Goal: Transaction & Acquisition: Purchase product/service

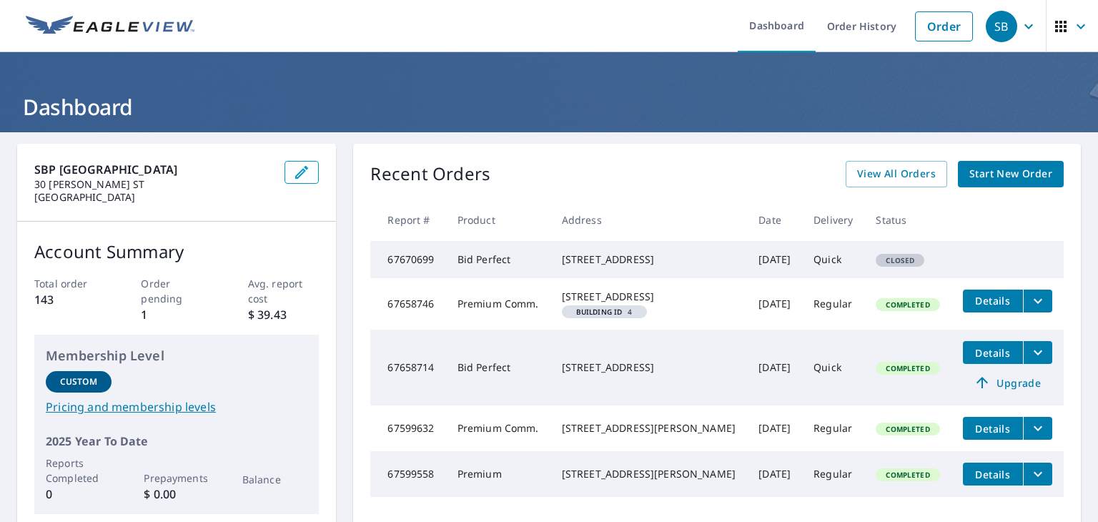
click at [1002, 173] on span "Start New Order" at bounding box center [1010, 174] width 83 height 18
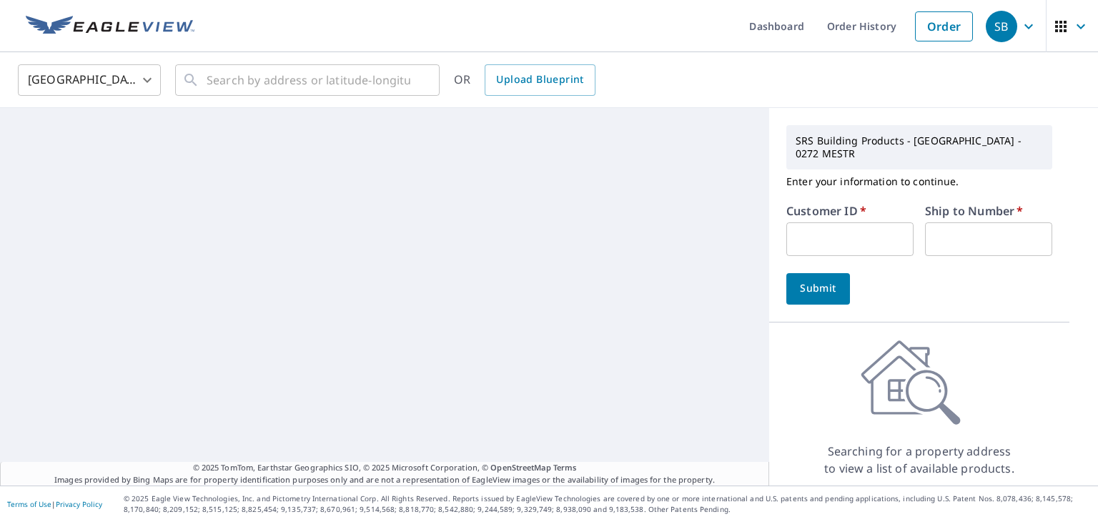
click at [840, 222] on input "text" at bounding box center [849, 239] width 127 height 34
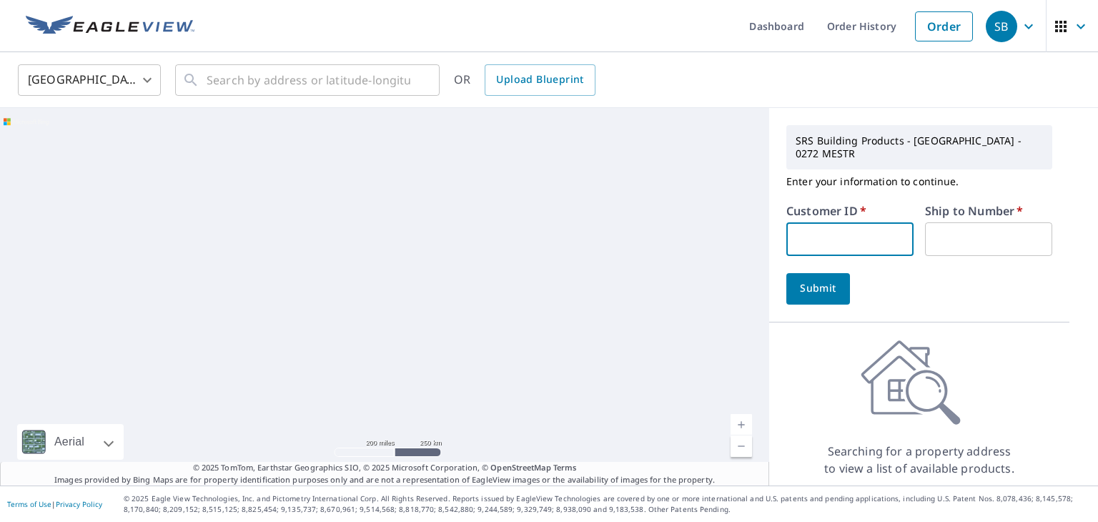
paste input "S059038"
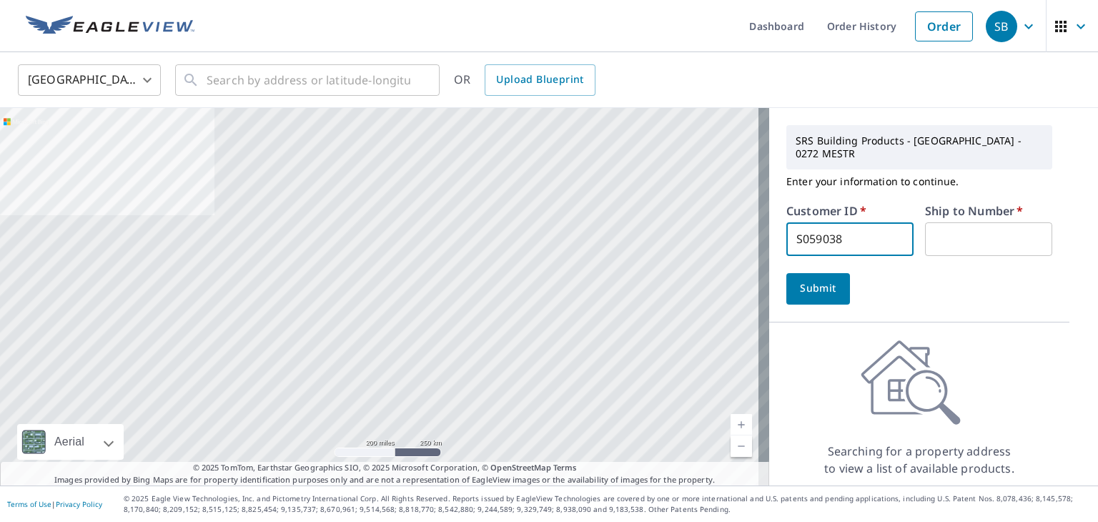
type input "S059038"
type input "1"
click at [823, 279] on span "Submit" at bounding box center [818, 288] width 41 height 18
click at [387, 84] on input "text" at bounding box center [309, 80] width 204 height 40
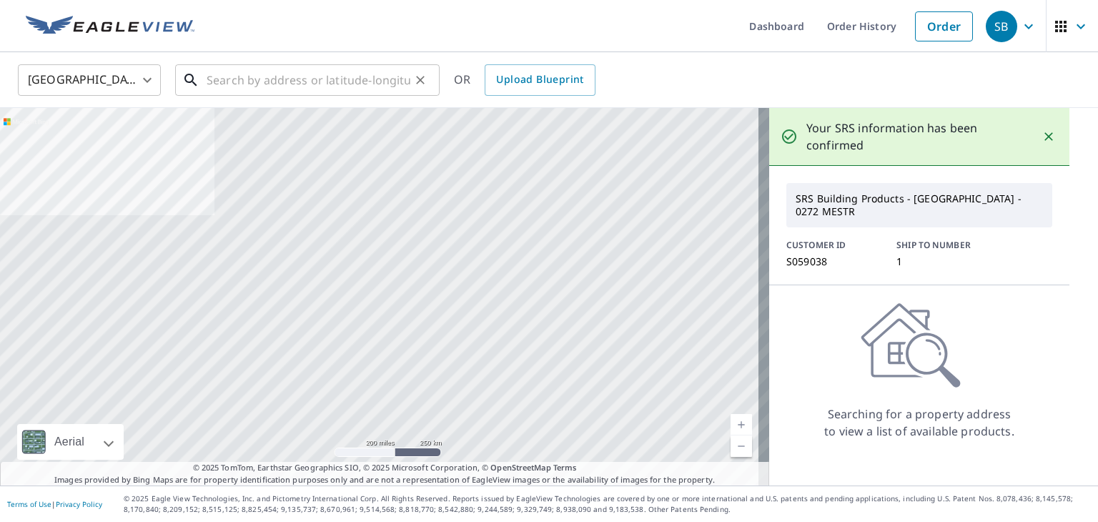
click at [368, 76] on input "text" at bounding box center [309, 80] width 204 height 40
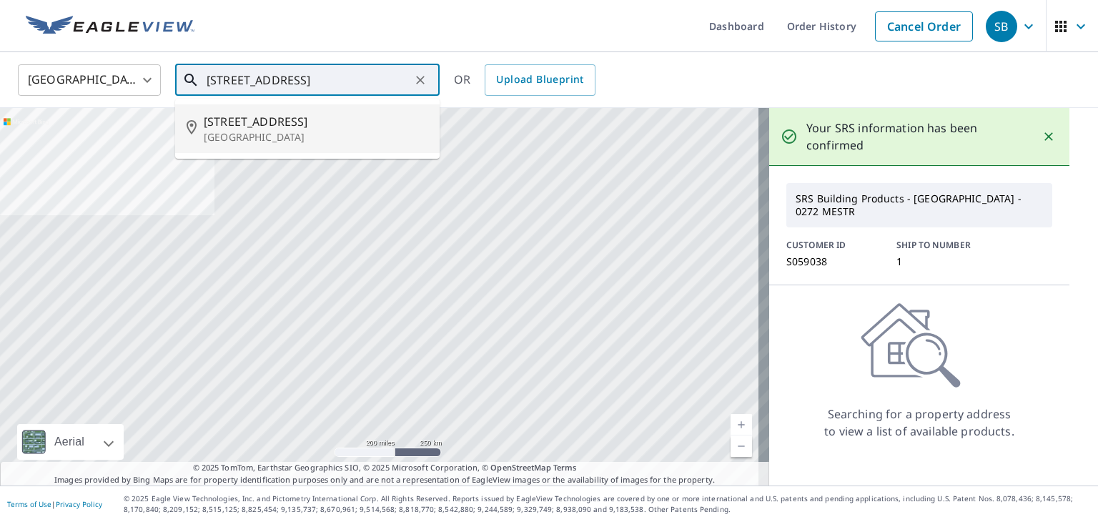
click at [305, 136] on p "[GEOGRAPHIC_DATA]" at bounding box center [316, 137] width 224 height 14
type input "[STREET_ADDRESS]"
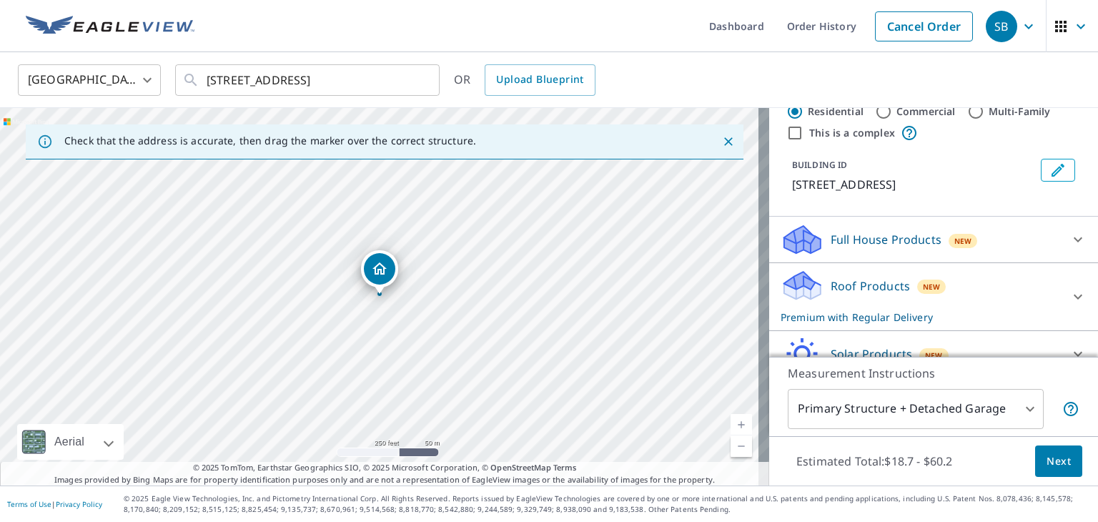
scroll to position [252, 0]
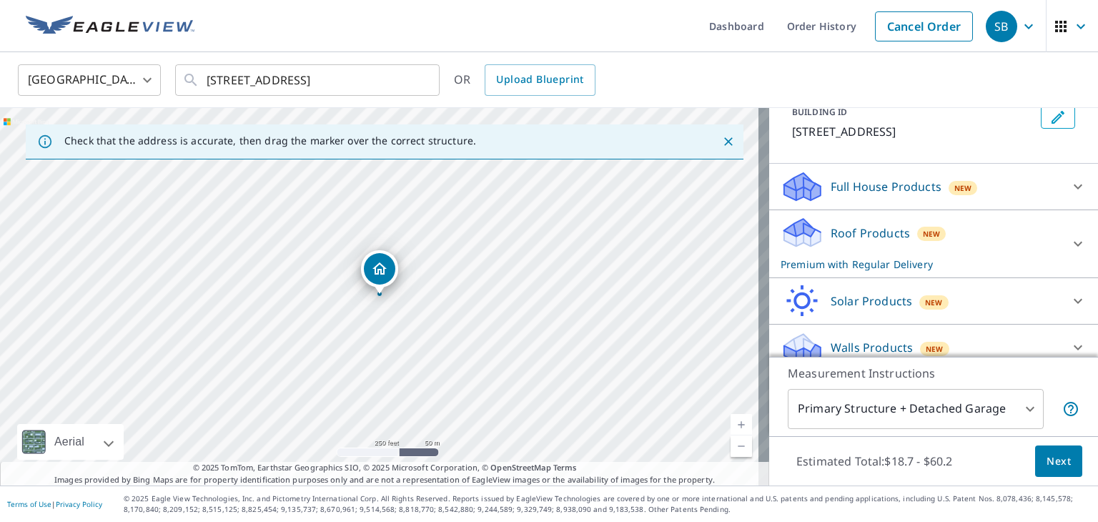
click at [1039, 330] on div "Walls Products New" at bounding box center [933, 347] width 306 height 34
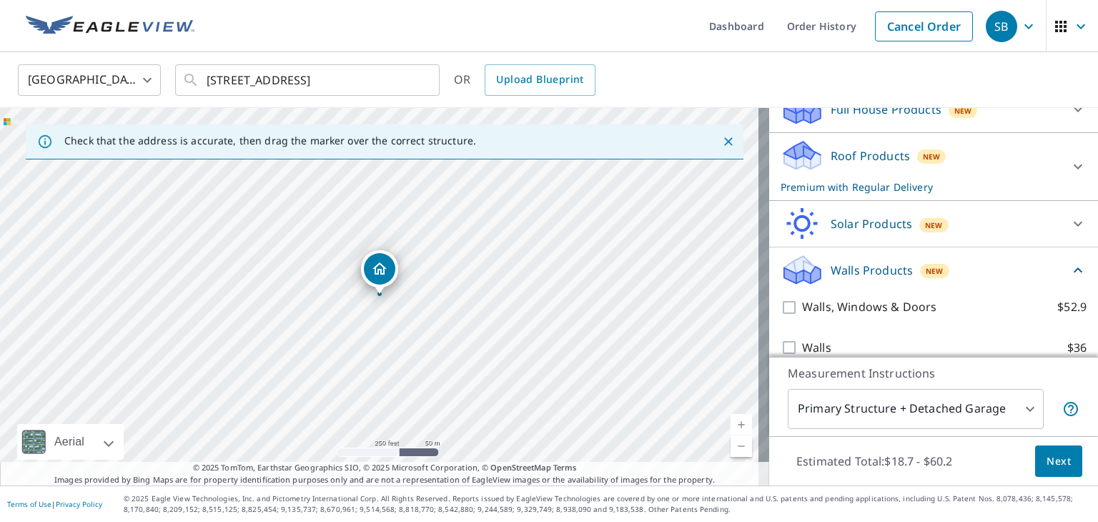
scroll to position [332, 0]
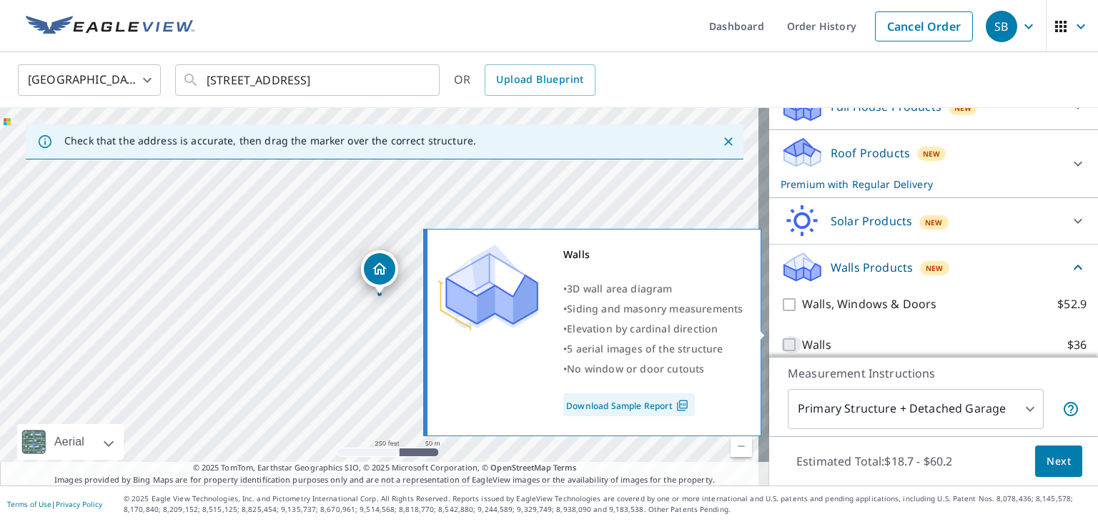
click at [780, 336] on input "Walls $36" at bounding box center [790, 344] width 21 height 17
checkbox input "true"
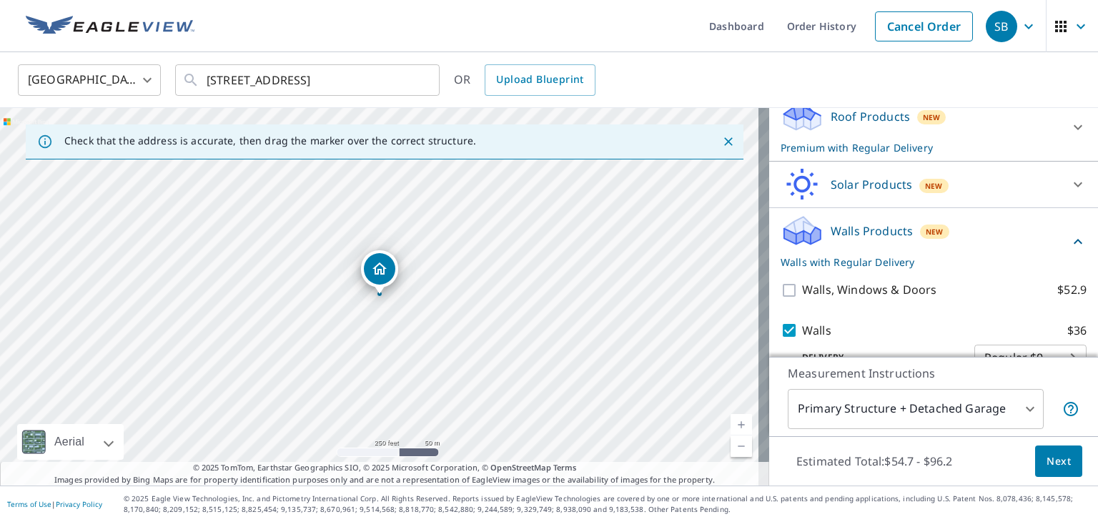
scroll to position [386, 0]
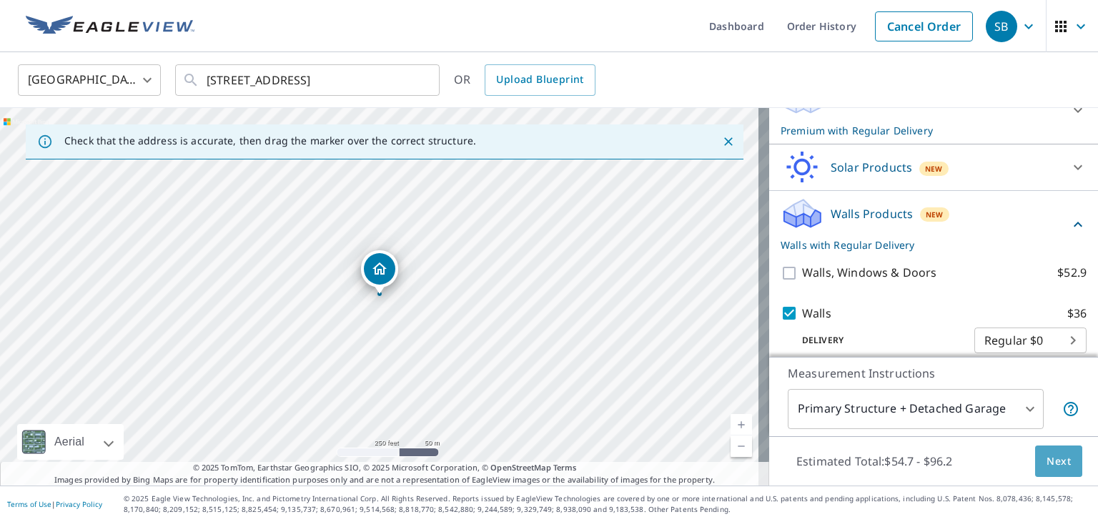
click at [1046, 454] on span "Next" at bounding box center [1058, 461] width 24 height 18
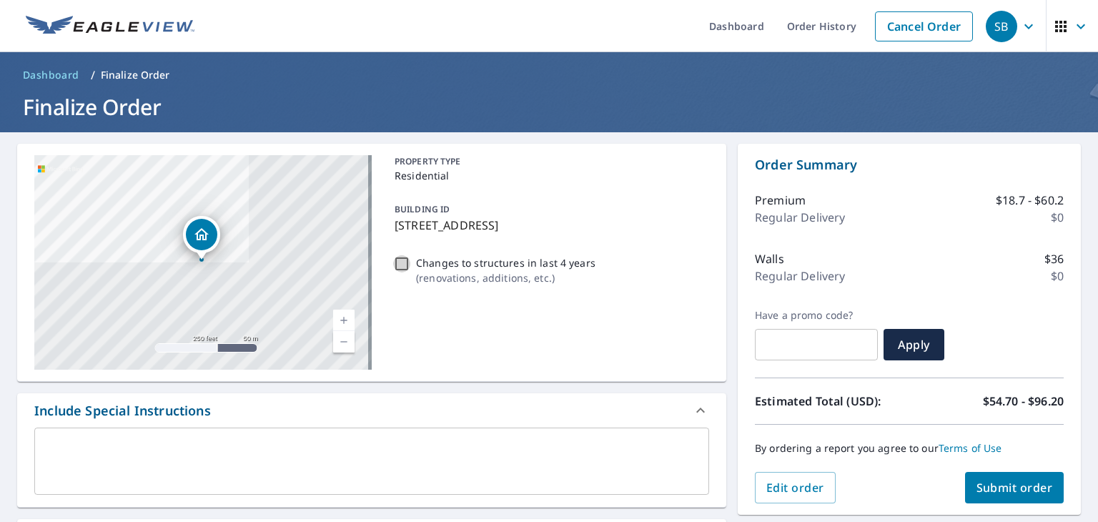
click at [402, 261] on input "Changes to structures in last 4 years ( renovations, additions, etc. )" at bounding box center [401, 263] width 17 height 17
checkbox input "true"
click at [435, 441] on textarea at bounding box center [371, 461] width 655 height 41
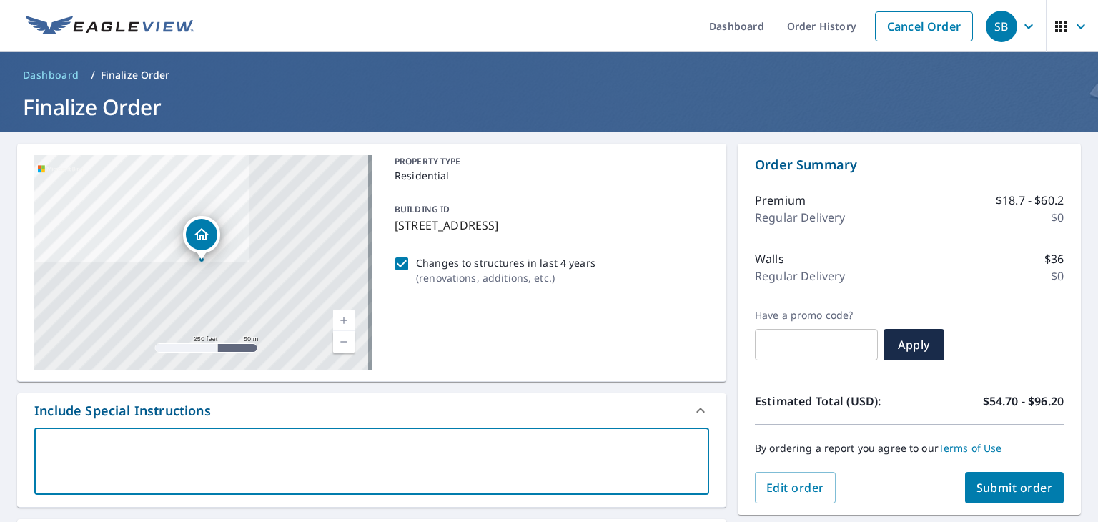
type textarea "P"
type textarea "x"
checkbox input "true"
type textarea "Pl"
type textarea "x"
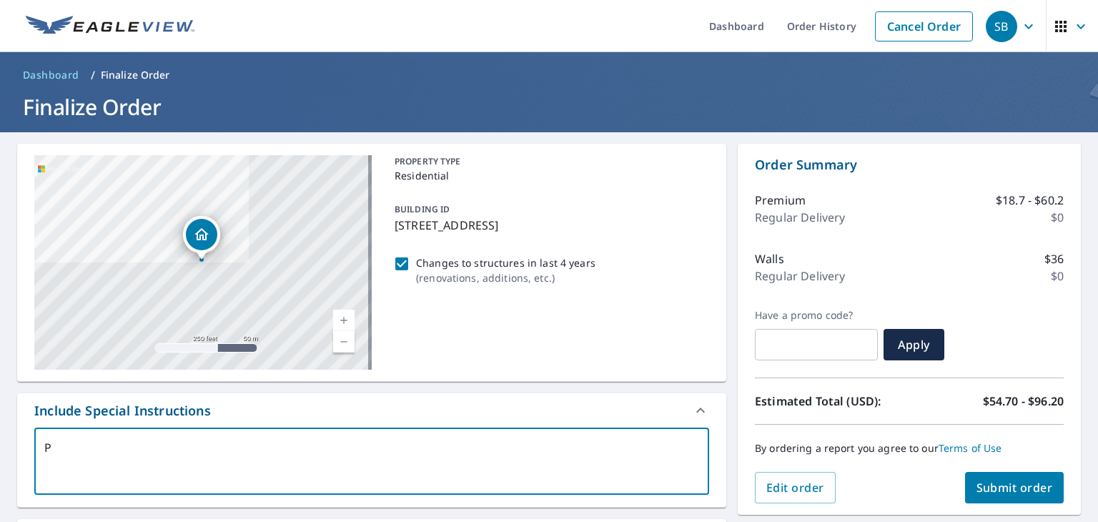
checkbox input "true"
type textarea "Ple"
type textarea "x"
checkbox input "true"
type textarea "Plea"
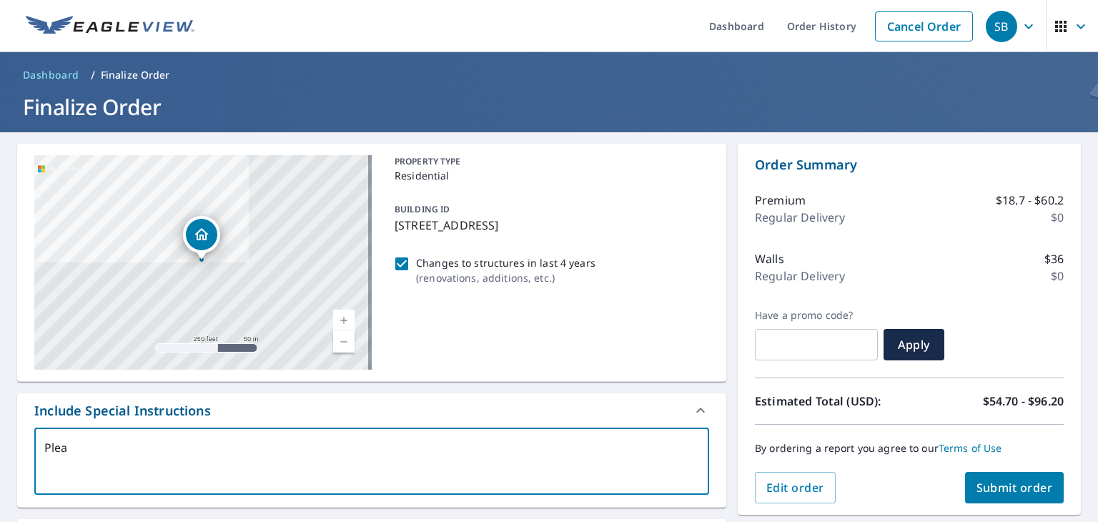
type textarea "x"
checkbox input "true"
type textarea "Pleas"
type textarea "x"
checkbox input "true"
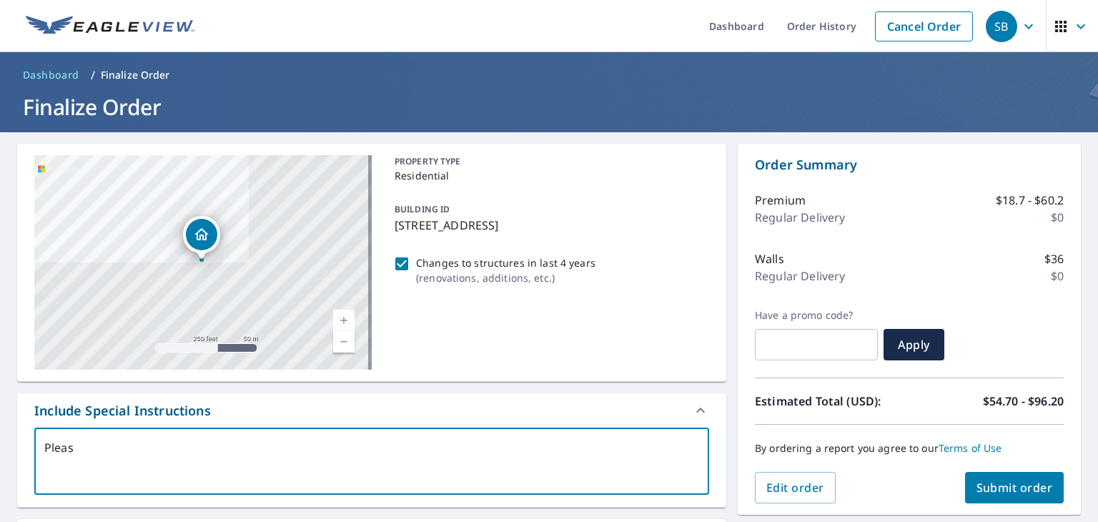
type textarea "Please"
type textarea "x"
checkbox input "true"
type textarea "Please"
type textarea "x"
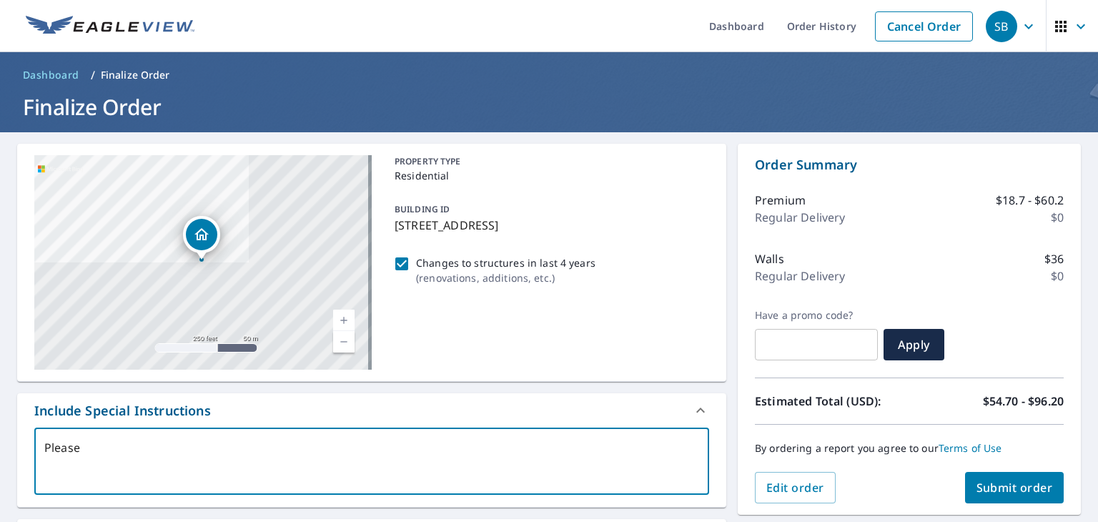
checkbox input "true"
type textarea "Please i"
type textarea "x"
checkbox input "true"
type textarea "Please in"
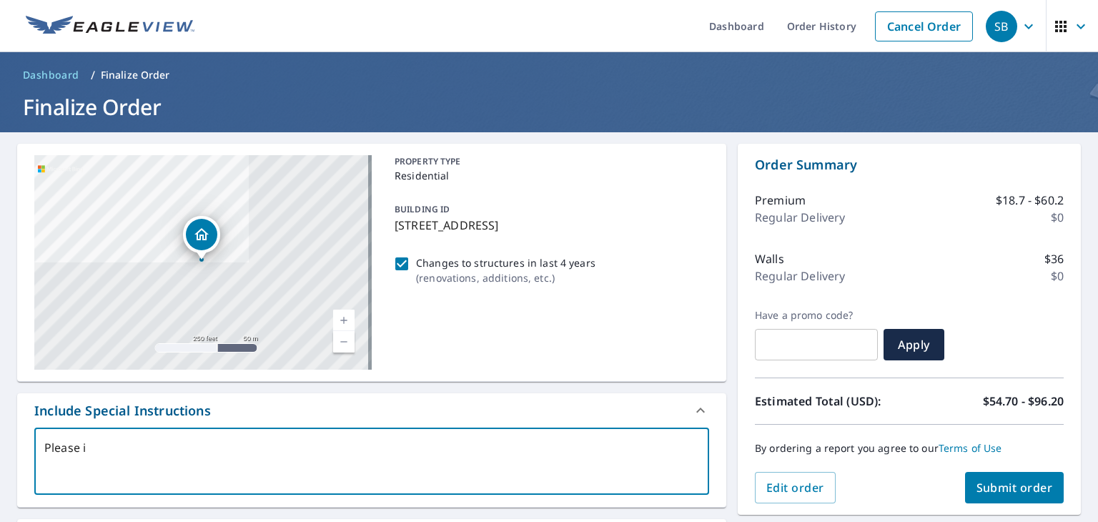
type textarea "x"
checkbox input "true"
type textarea "Please inc"
type textarea "x"
checkbox input "true"
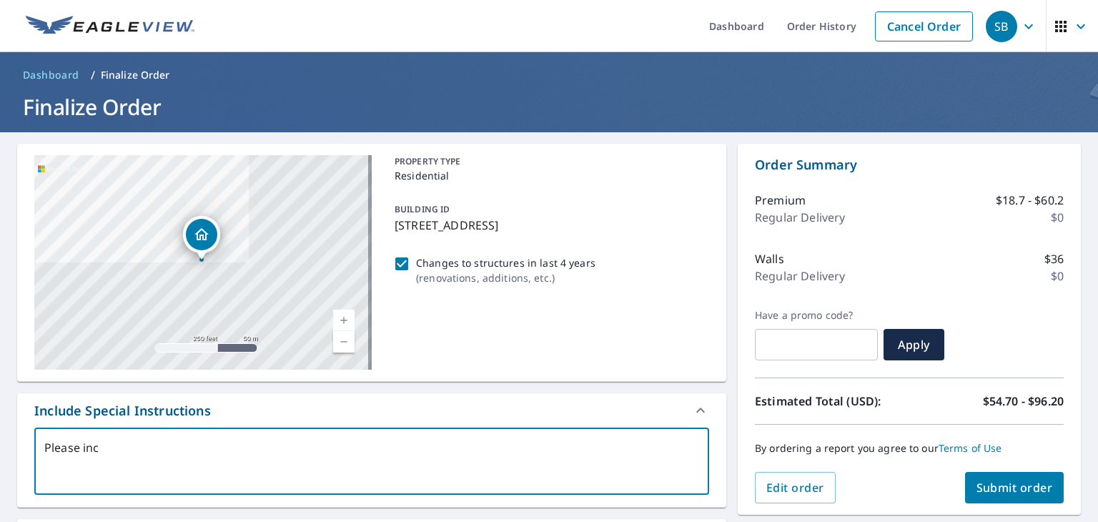
type textarea "Please incl"
type textarea "x"
checkbox input "true"
type textarea "Please inclu"
type textarea "x"
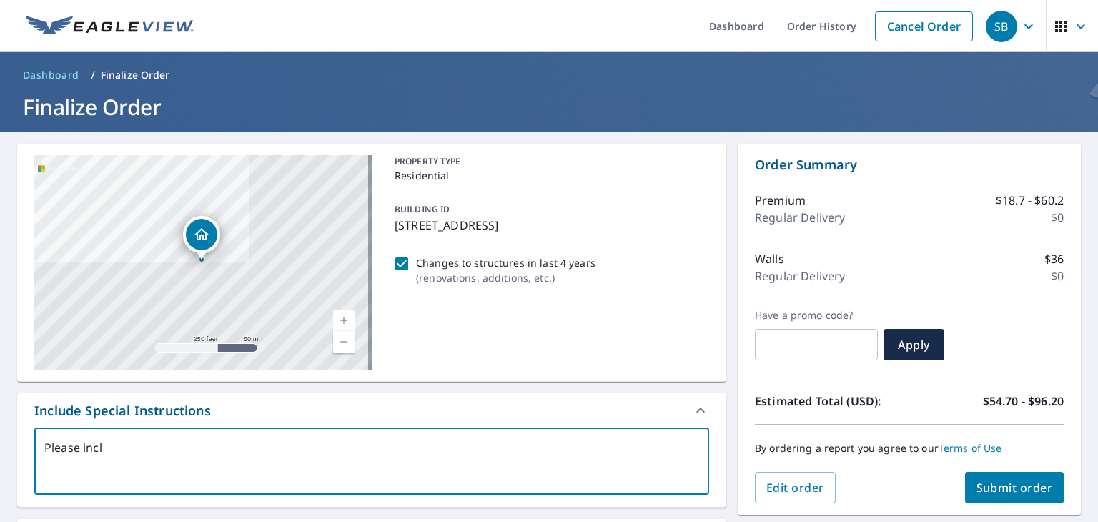
checkbox input "true"
type textarea "Please includ"
type textarea "x"
checkbox input "true"
type textarea "Please include"
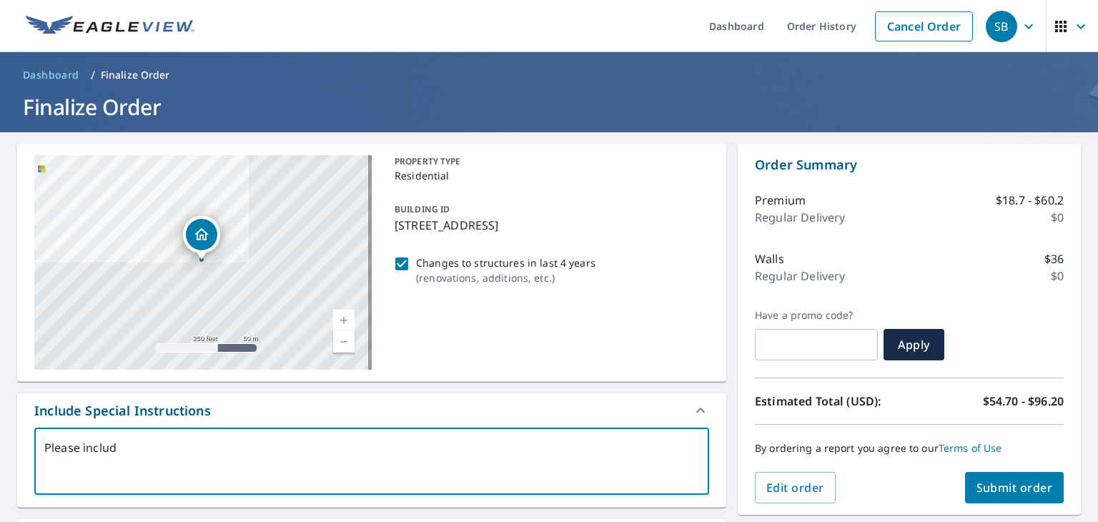
type textarea "x"
checkbox input "true"
type textarea "Please include"
type textarea "x"
checkbox input "true"
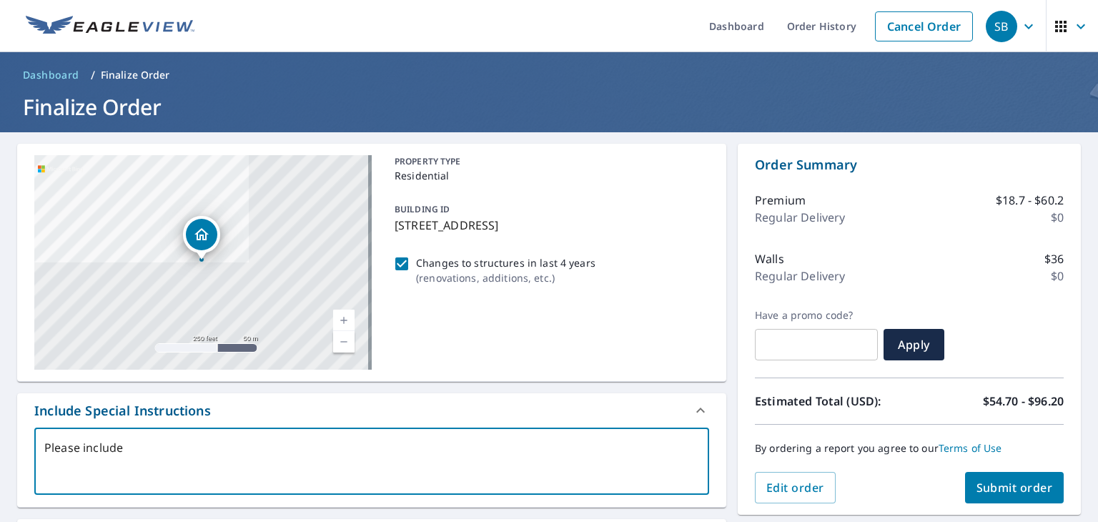
type textarea "Please include t"
type textarea "x"
checkbox input "true"
type textarea "Please include th"
type textarea "x"
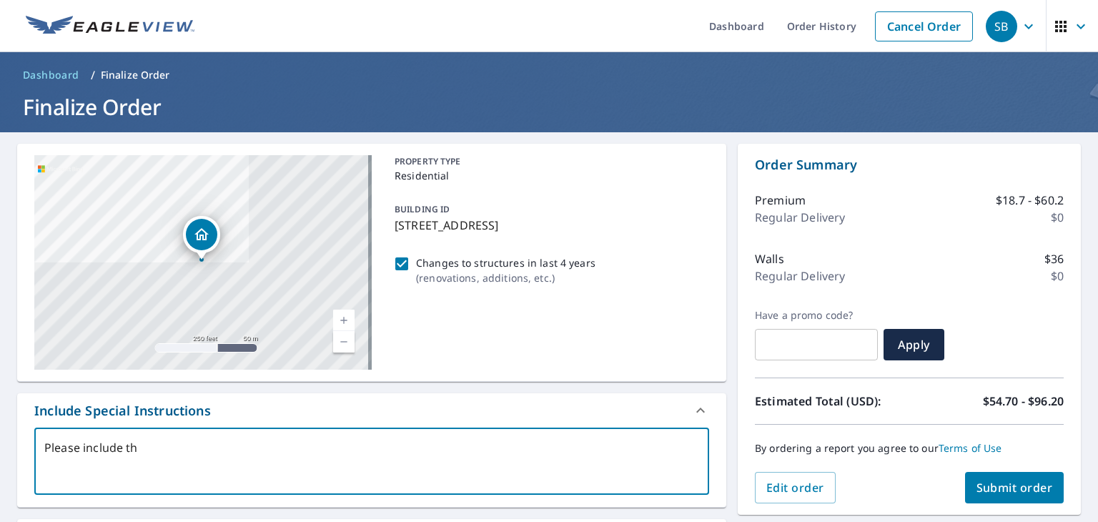
checkbox input "true"
type textarea "Please include the"
type textarea "x"
checkbox input "true"
type textarea "Please include the"
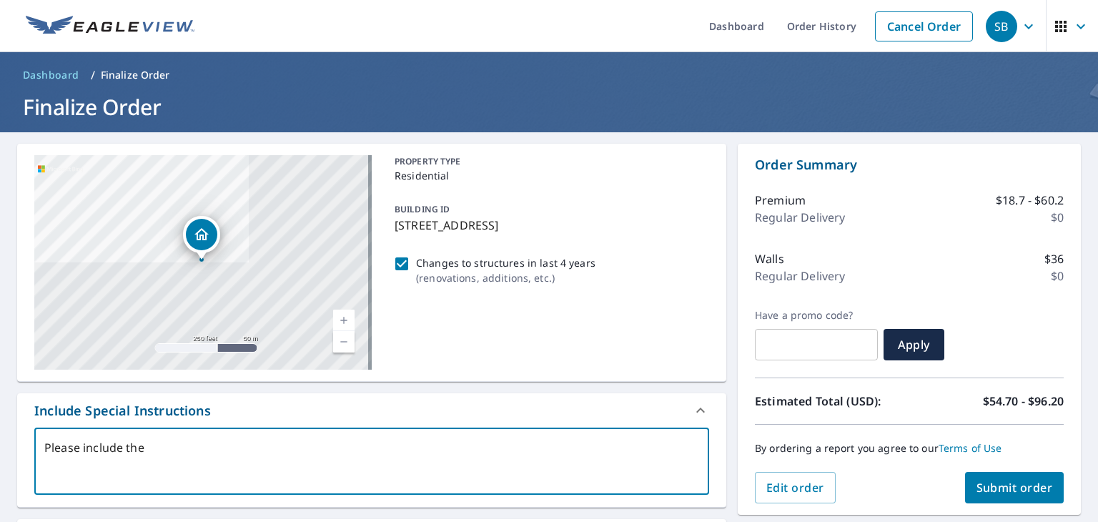
type textarea "x"
checkbox input "true"
type textarea "Please include the g"
type textarea "x"
checkbox input "true"
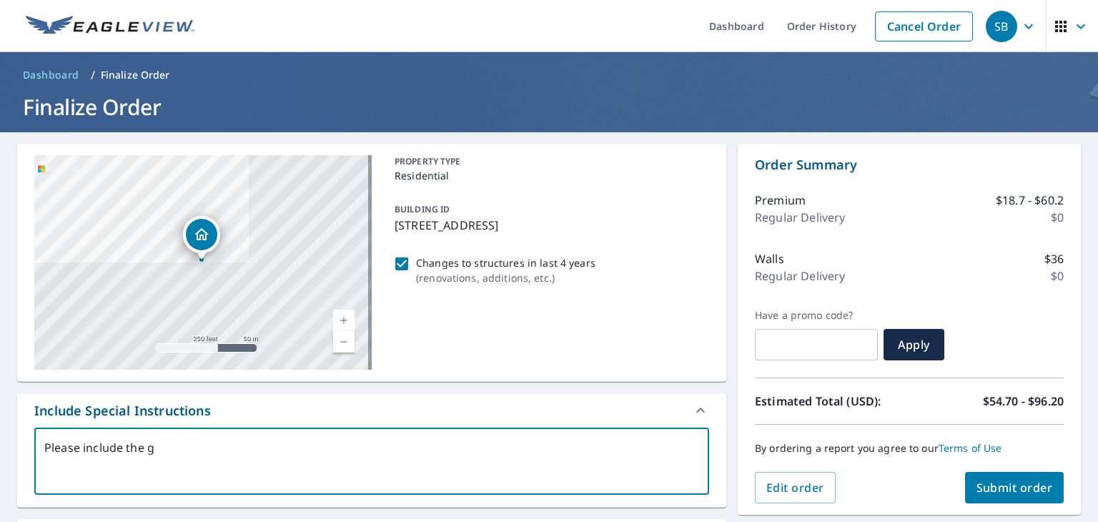
type textarea "Please include the ga"
type textarea "x"
checkbox input "true"
type textarea "Please include the gar"
type textarea "x"
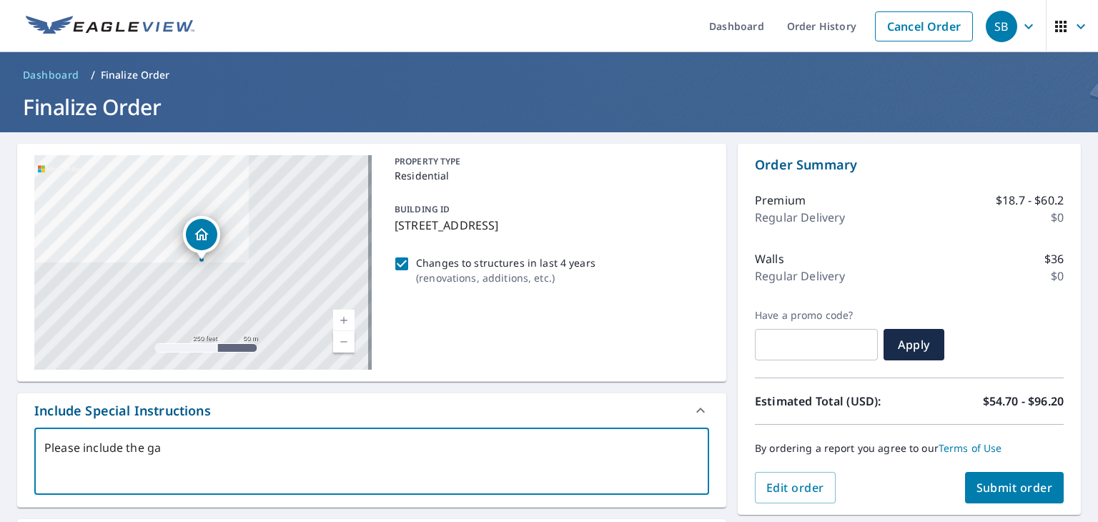
checkbox input "true"
type textarea "Please include the gara"
type textarea "x"
checkbox input "true"
type textarea "Please include the garag"
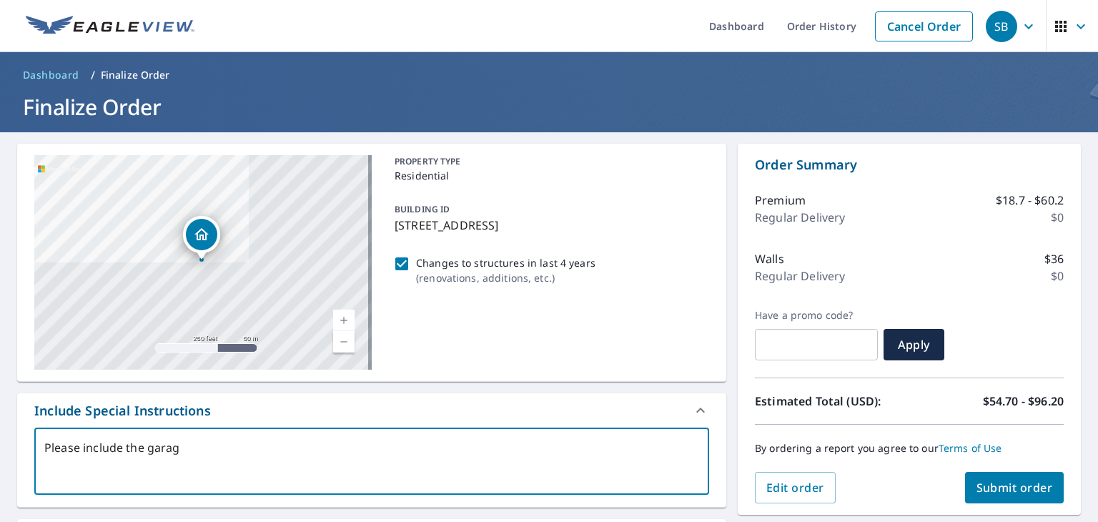
type textarea "x"
checkbox input "true"
type textarea "Please include the garagw"
type textarea "x"
checkbox input "true"
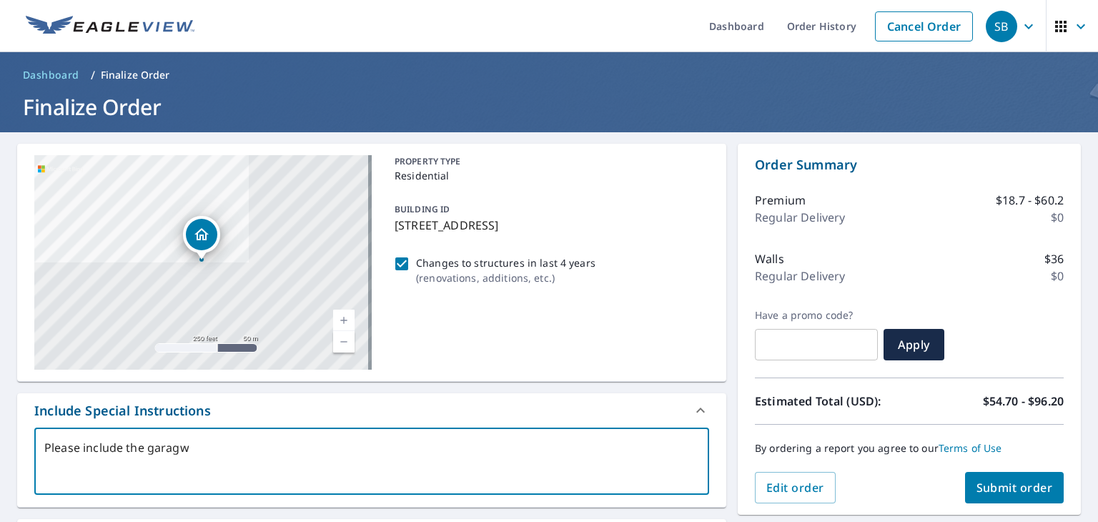
type textarea "Please include the garag"
type textarea "x"
checkbox input "true"
type textarea "Please include the garage"
type textarea "x"
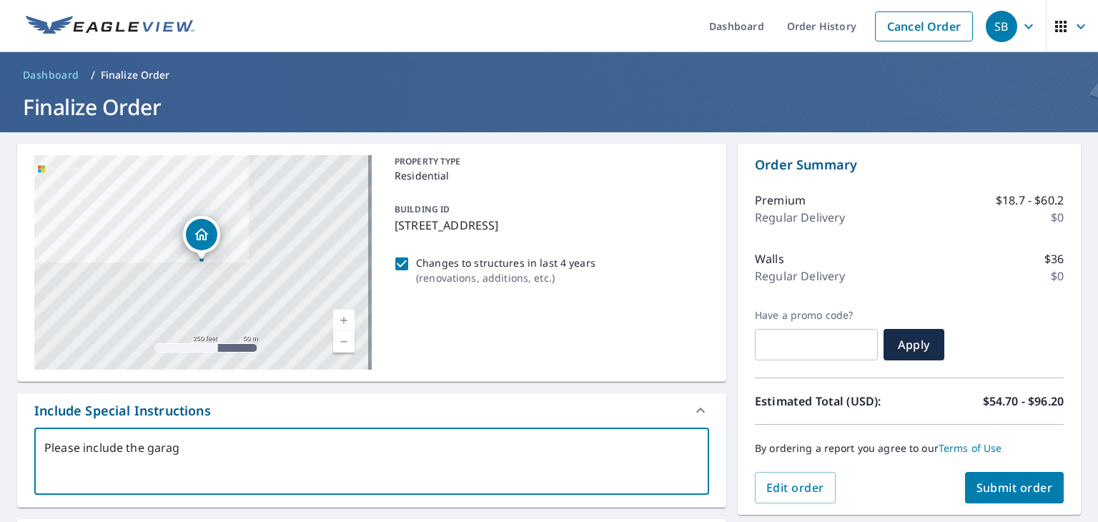
checkbox input "true"
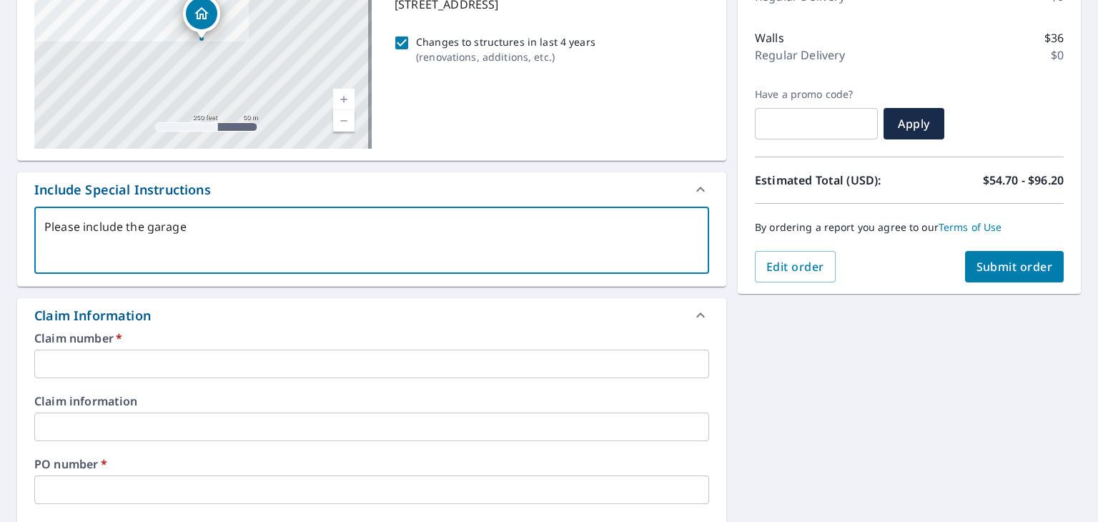
scroll to position [357, 0]
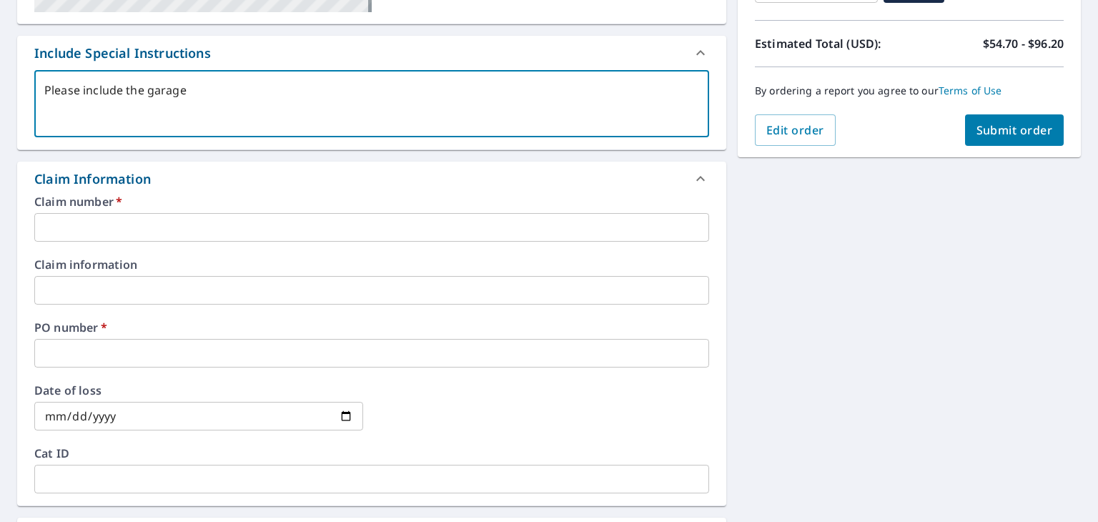
type textarea "Please include the garage"
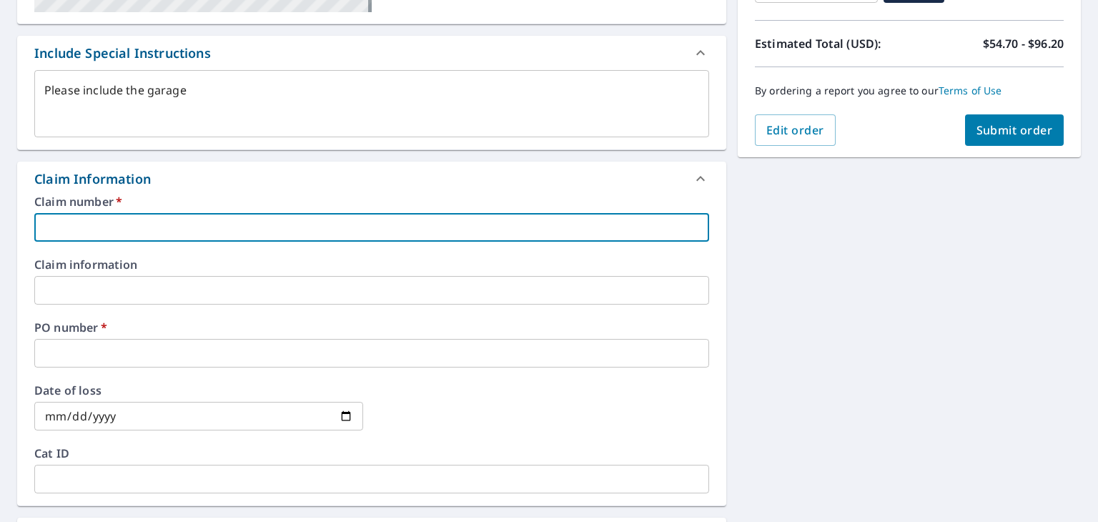
click at [506, 234] on input "text" at bounding box center [371, 227] width 675 height 29
click at [305, 231] on input "text" at bounding box center [371, 227] width 675 height 29
type textarea "x"
type input "E"
checkbox input "true"
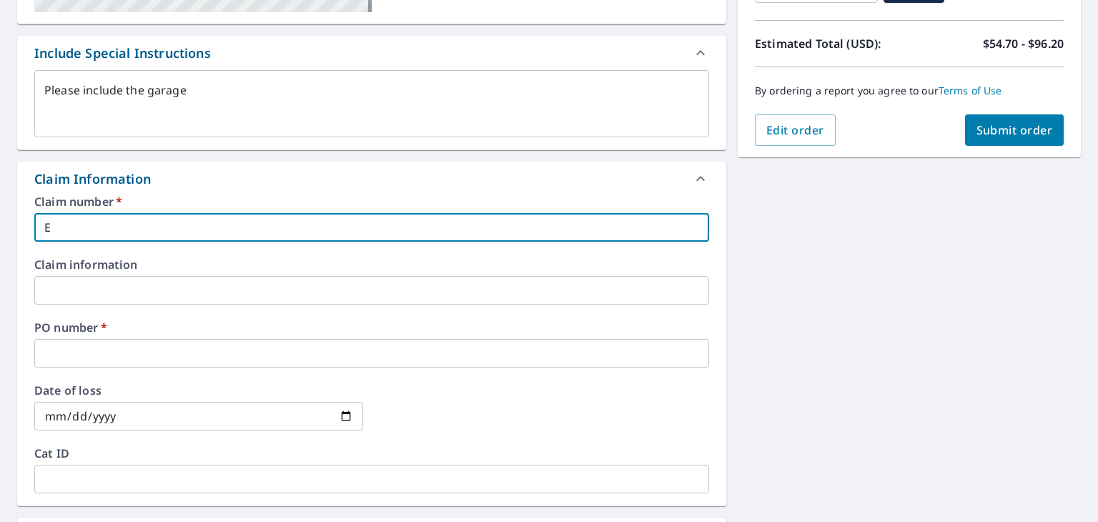
type textarea "x"
type input "Ed"
checkbox input "true"
type textarea "x"
type input "Edi"
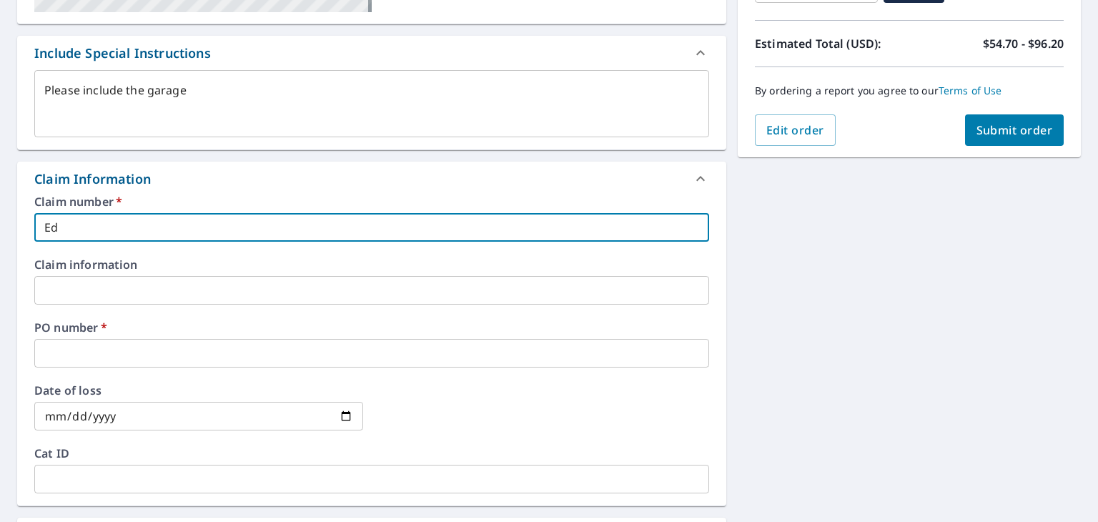
checkbox input "true"
type textarea "x"
type input "Edid"
checkbox input "true"
type textarea "x"
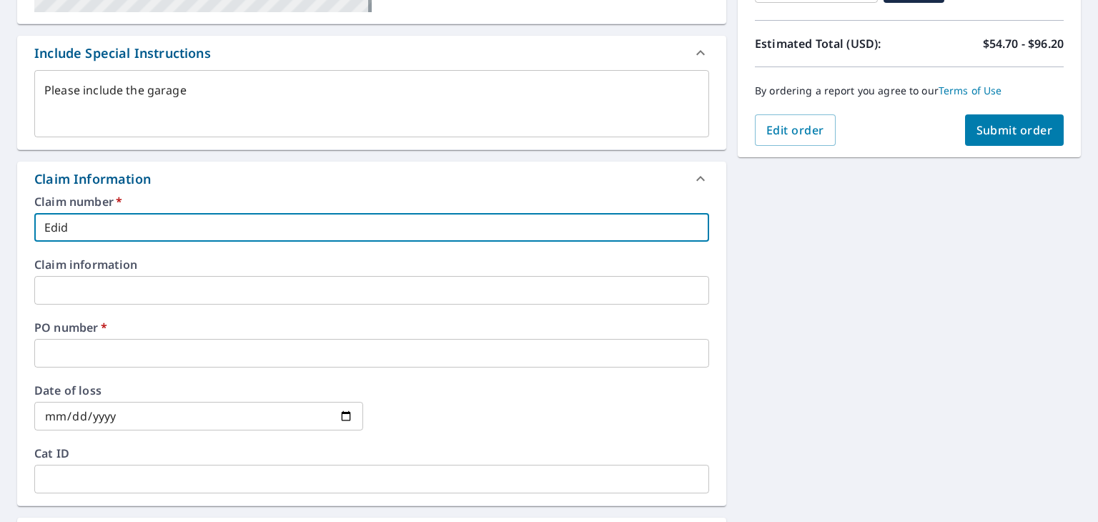
type input "Edide"
checkbox input "true"
type textarea "x"
type input "Edidel"
checkbox input "true"
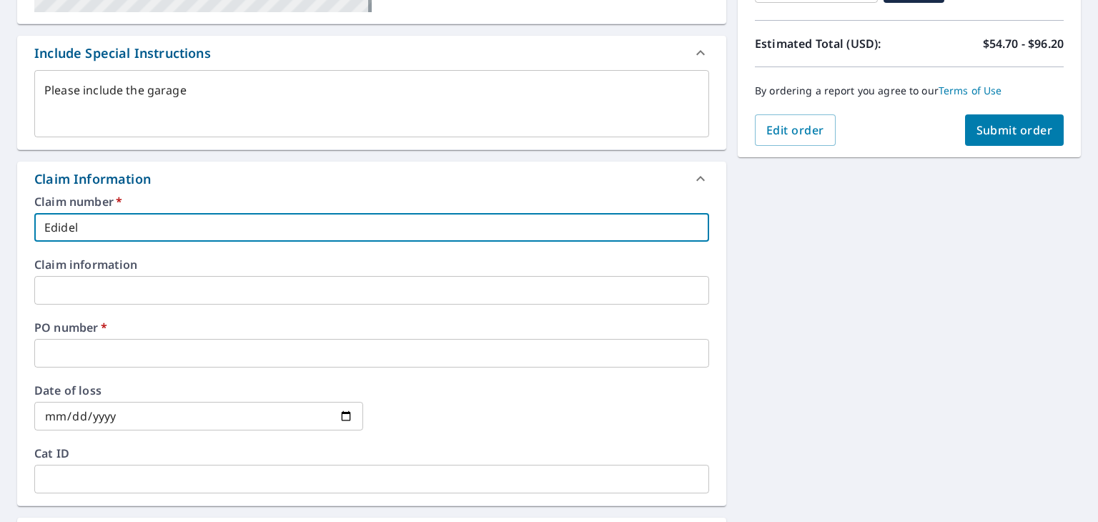
type textarea "x"
type input "Edidel"
checkbox input "true"
type textarea "x"
type input "Edidel 4"
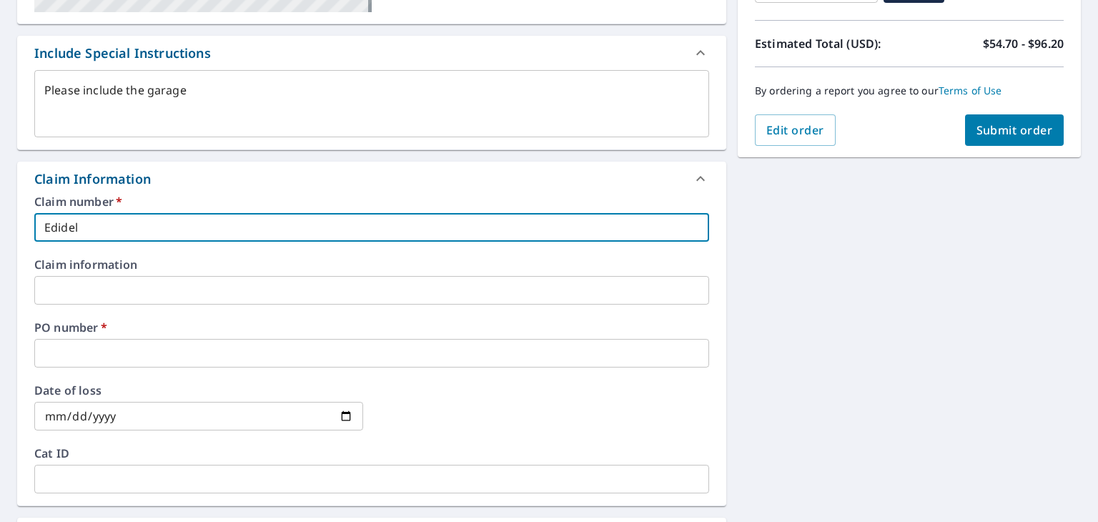
checkbox input "true"
type textarea "x"
type input "Edidel 48"
checkbox input "true"
type textarea "x"
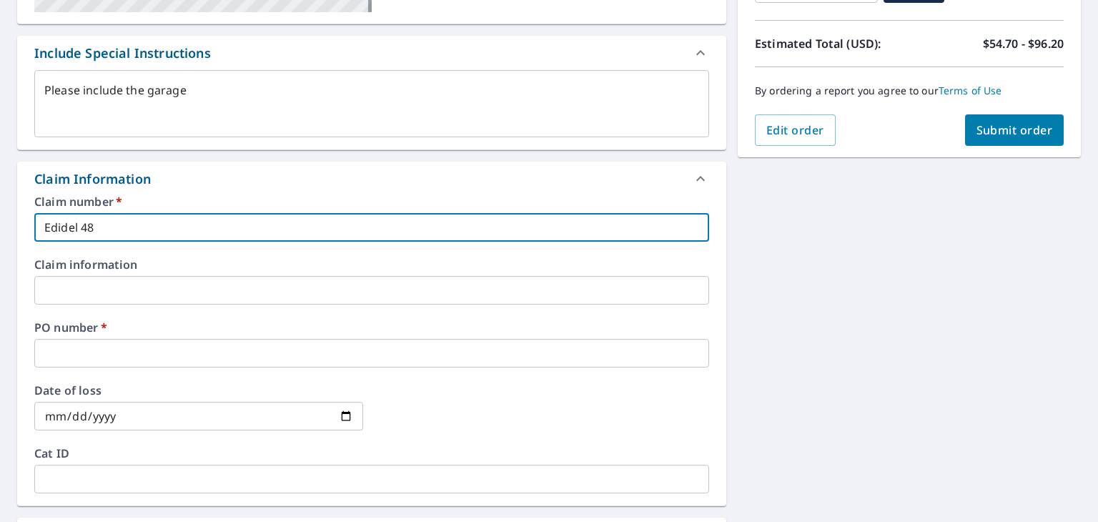
type input "Edidel 48"
checkbox input "true"
type textarea "x"
type input "Edidel 48 S"
checkbox input "true"
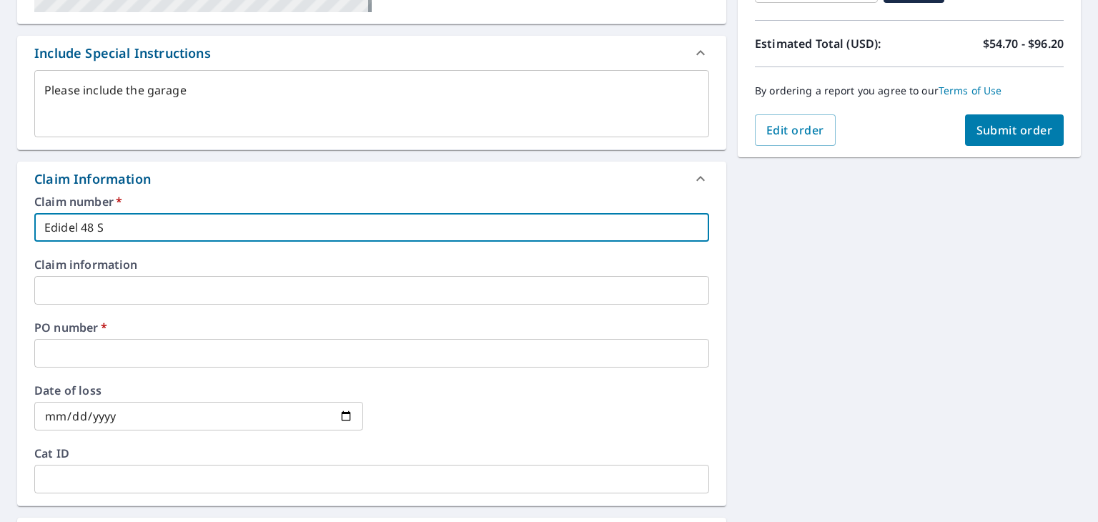
type textarea "x"
type input "Edidel 48 Sp"
checkbox input "true"
type textarea "x"
type input "Edidel 48 Spr"
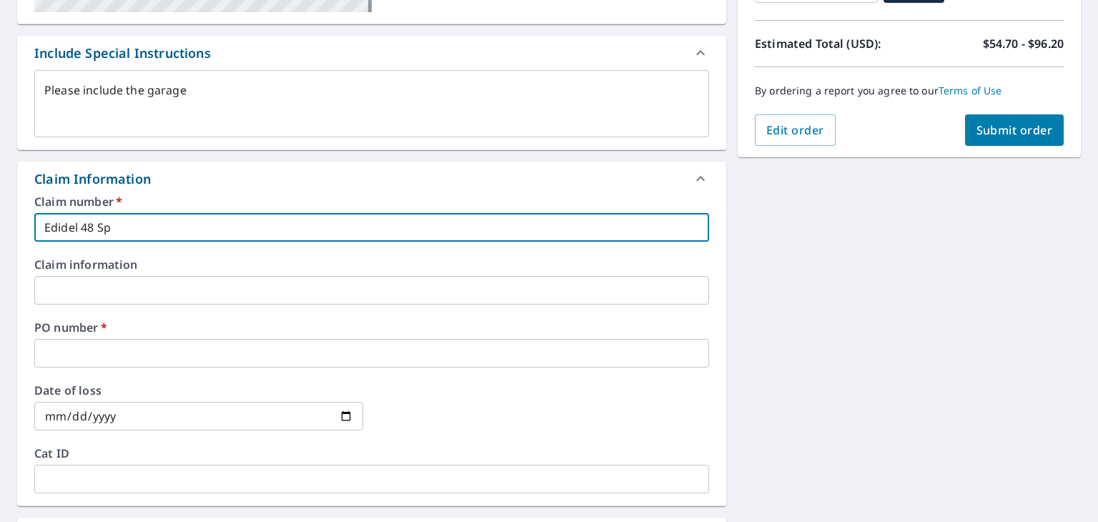
checkbox input "true"
type textarea "x"
type input "Edidel 48 Spru"
checkbox input "true"
type textarea "x"
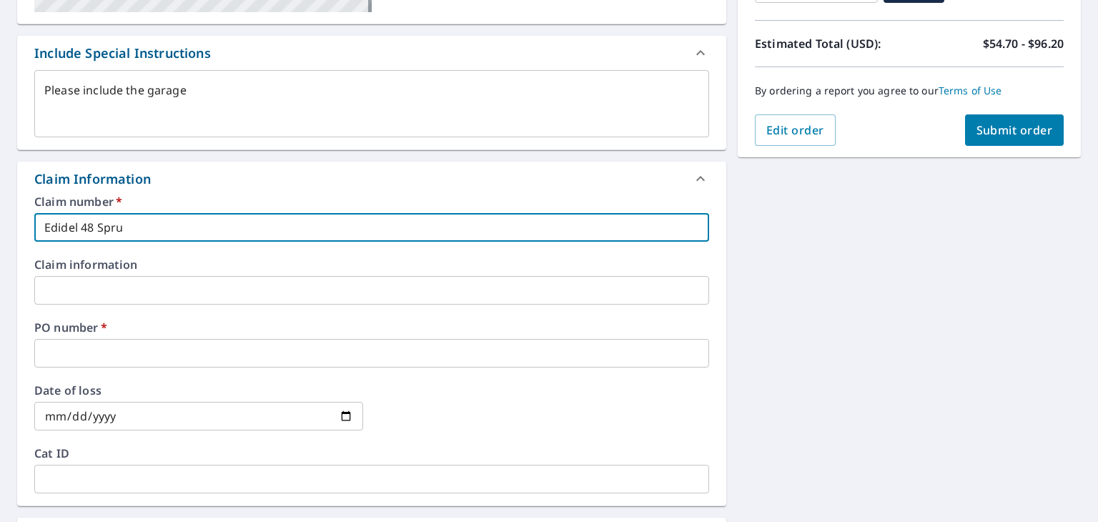
type input "Edidel 48 Spruc"
checkbox input "true"
type textarea "x"
type input "Edidel 48 Spruce"
checkbox input "true"
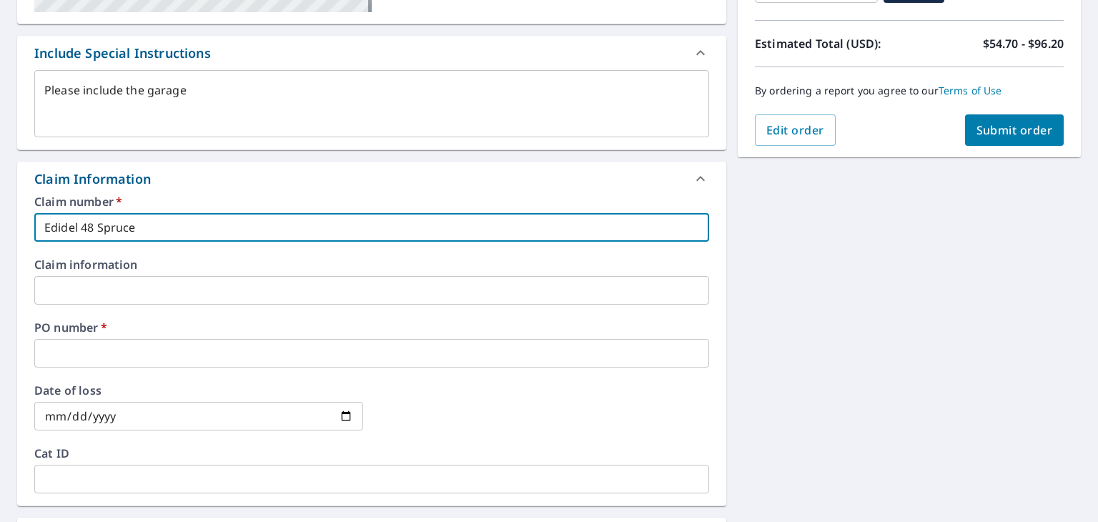
type textarea "x"
type input "Edidel 48 Spruce"
checkbox input "true"
type textarea "x"
type input "Edidel 48 Spruce S"
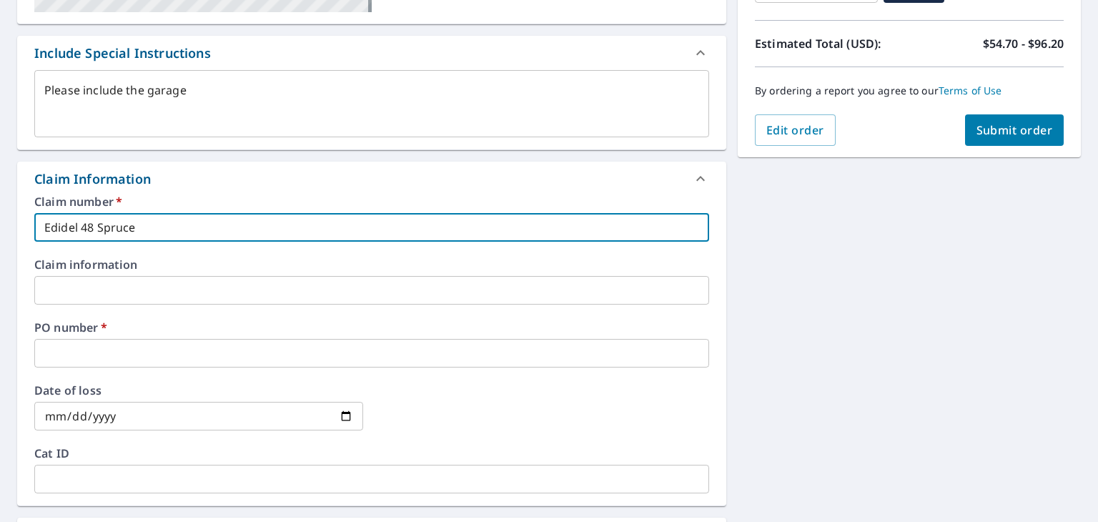
checkbox input "true"
type textarea "x"
type input "Edidel [STREET_ADDRESS]"
checkbox input "true"
type textarea "x"
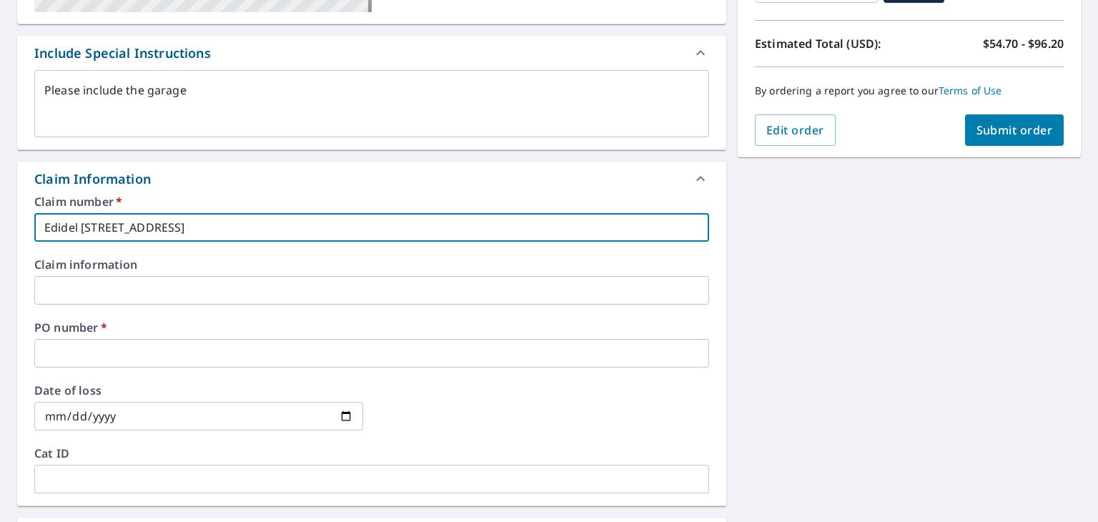
type input "Edidel [STREET_ADDRESS]"
checkbox input "true"
type textarea "x"
type input "Edidel [STREET_ADDRESS]"
checkbox input "true"
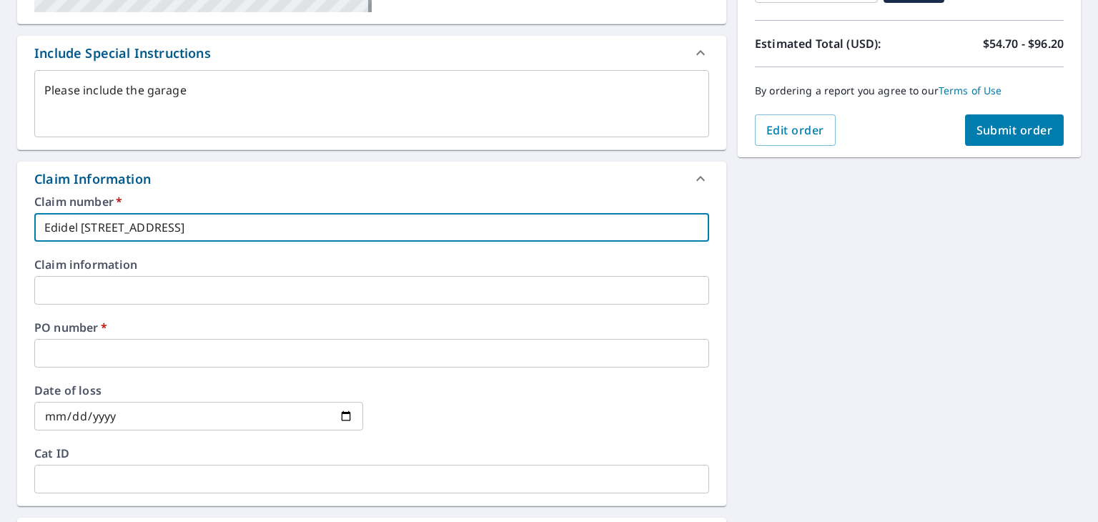
type textarea "x"
type input "Edidel [STREET_ADDRESS]"
checkbox input "true"
type textarea "x"
type input "Edidel [STREET_ADDRESS]"
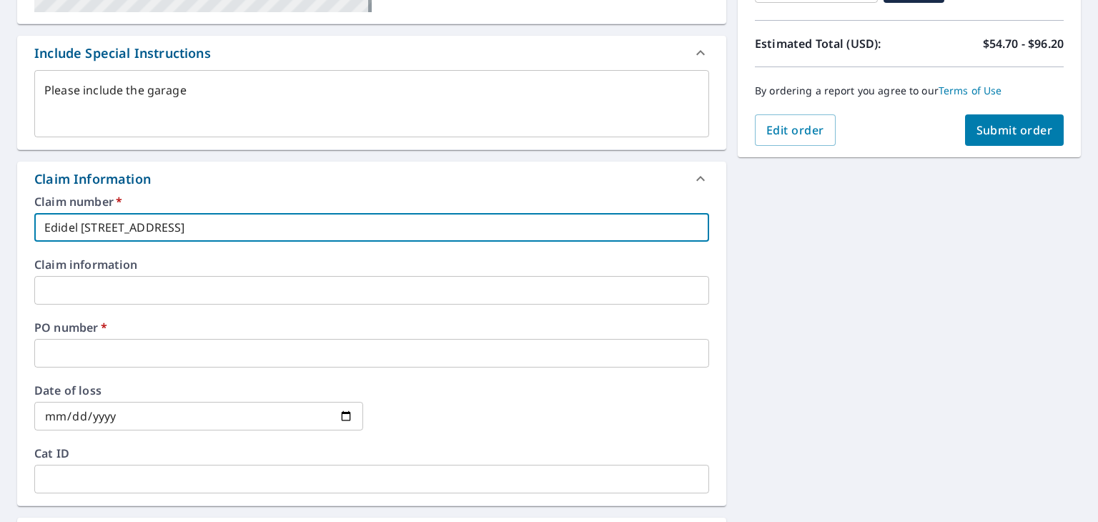
checkbox input "true"
type textarea "x"
type input "Edidel [STREET_ADDRESS]"
checkbox input "true"
type textarea "x"
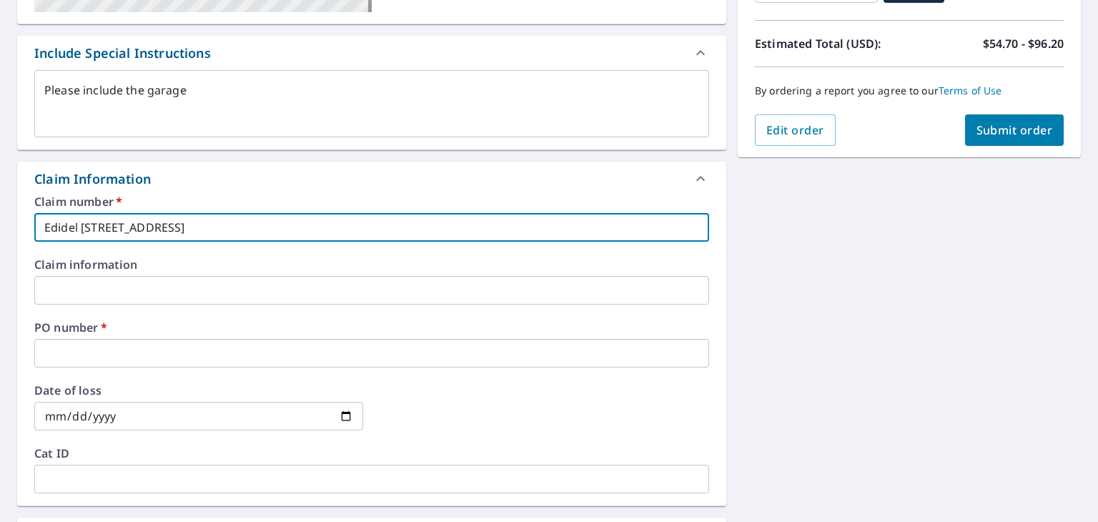
type input "Edidel [STREET_ADDRESS]"
checkbox input "true"
type textarea "x"
type input "Edidel [STREET_ADDRESS]"
checkbox input "true"
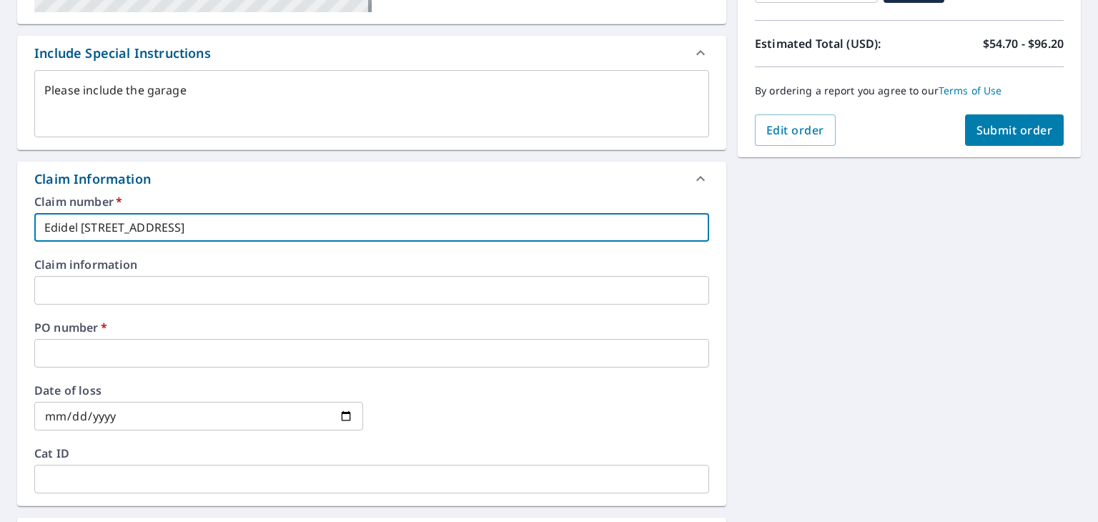
type textarea "x"
type input "Edidel [STREET_ADDRESS]"
checkbox input "true"
type textarea "x"
type input "Edidel [STREET_ADDRESS]"
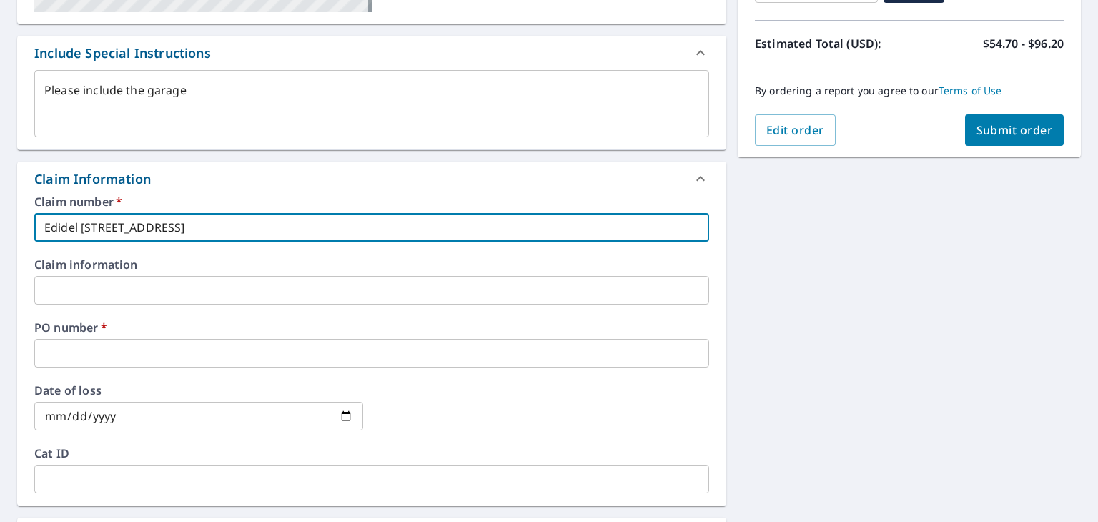
checkbox input "true"
type textarea "x"
type input "Edidel [STREET_ADDRESS]"
checkbox input "true"
type textarea "x"
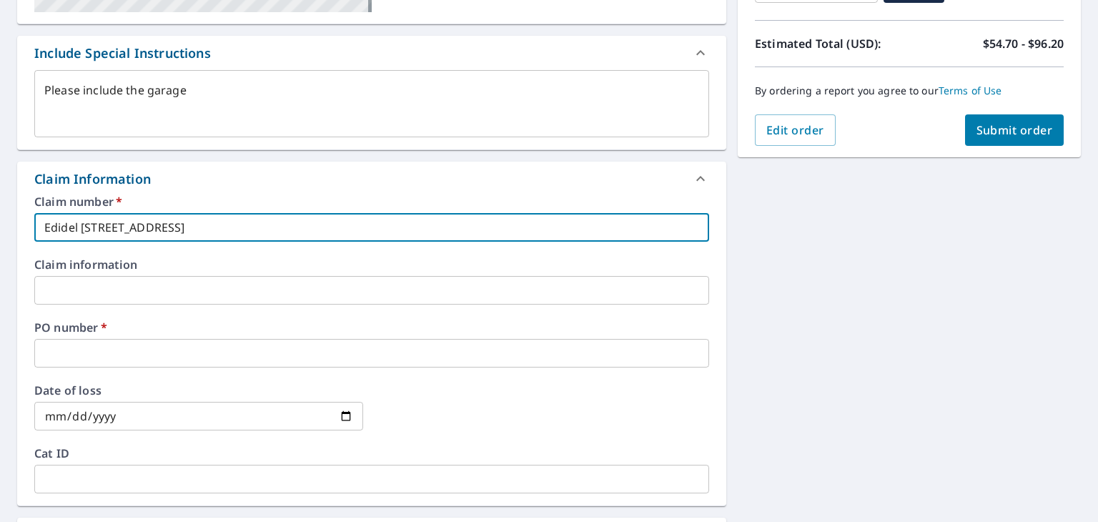
type input "Edidel [STREET_ADDRESS]"
checkbox input "true"
type textarea "x"
type input "Edidel [STREET_ADDRESS]"
checkbox input "true"
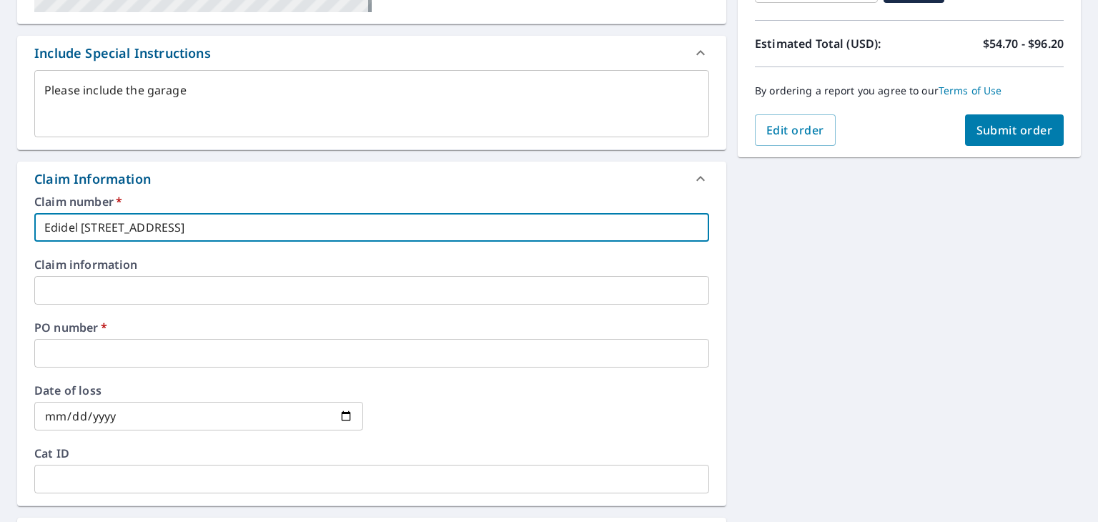
type textarea "x"
type input "Edidel [STREET_ADDRESS]"
checkbox input "true"
type textarea "x"
type input "Edidel [STREET_ADDRESS]"
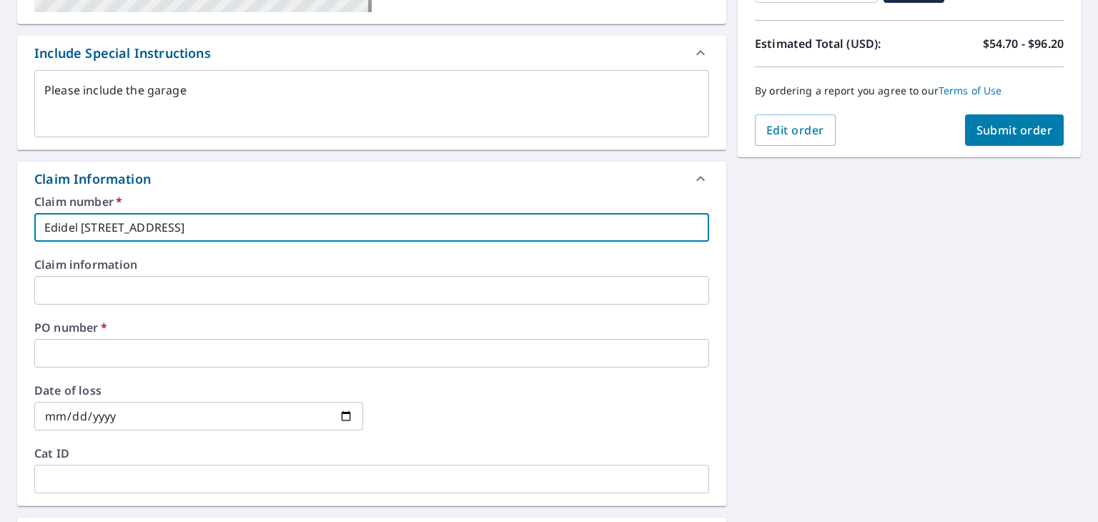
checkbox input "true"
drag, startPoint x: 273, startPoint y: 232, endPoint x: 0, endPoint y: 197, distance: 275.2
click at [0, 197] on div "[STREET_ADDRESS] Aerial Road A standard road map Aerial A detailed look from ab…" at bounding box center [549, 299] width 1098 height 1048
type input "Edidel [STREET_ADDRESS]"
click at [169, 352] on input "text" at bounding box center [371, 353] width 675 height 29
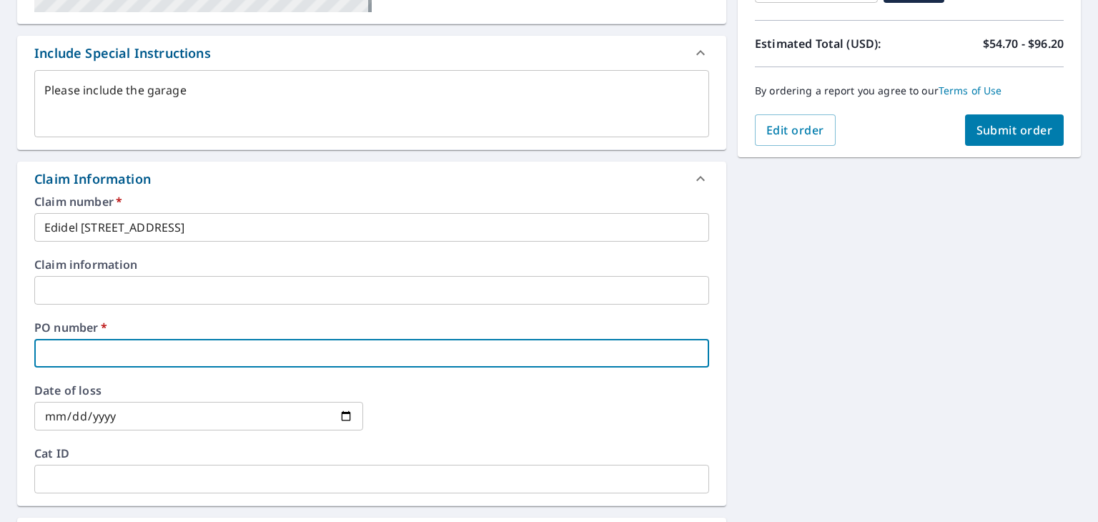
paste input "Edidel [STREET_ADDRESS]"
type textarea "x"
type input "Edidel [STREET_ADDRESS]"
checkbox input "true"
drag, startPoint x: 81, startPoint y: 349, endPoint x: 0, endPoint y: 349, distance: 81.5
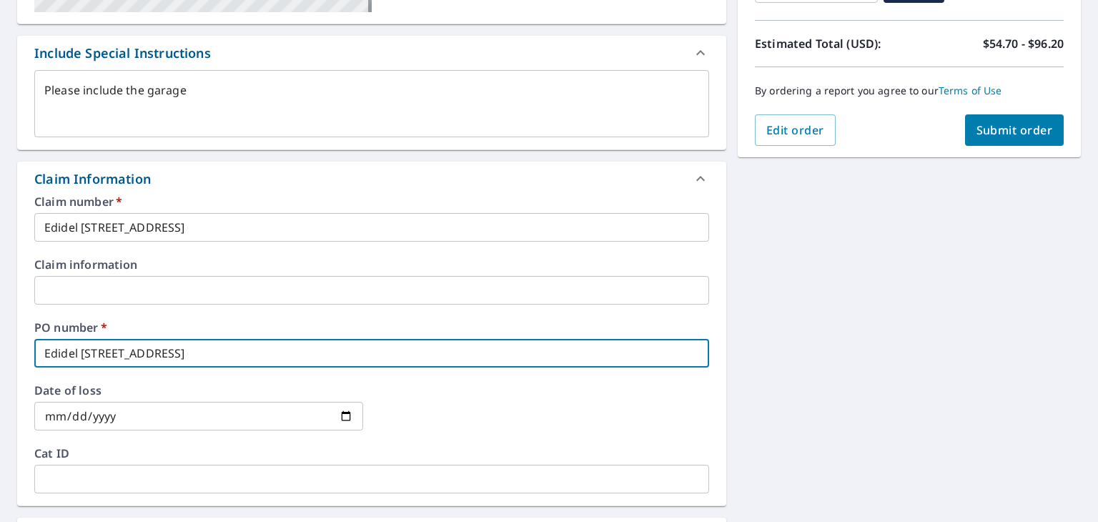
click at [0, 349] on div "[STREET_ADDRESS] Aerial Road A standard road map Aerial A detailed look from ab…" at bounding box center [549, 299] width 1098 height 1048
type textarea "x"
type input "[STREET_ADDRESS]"
checkbox input "true"
click at [209, 342] on input "[STREET_ADDRESS]" at bounding box center [371, 353] width 675 height 29
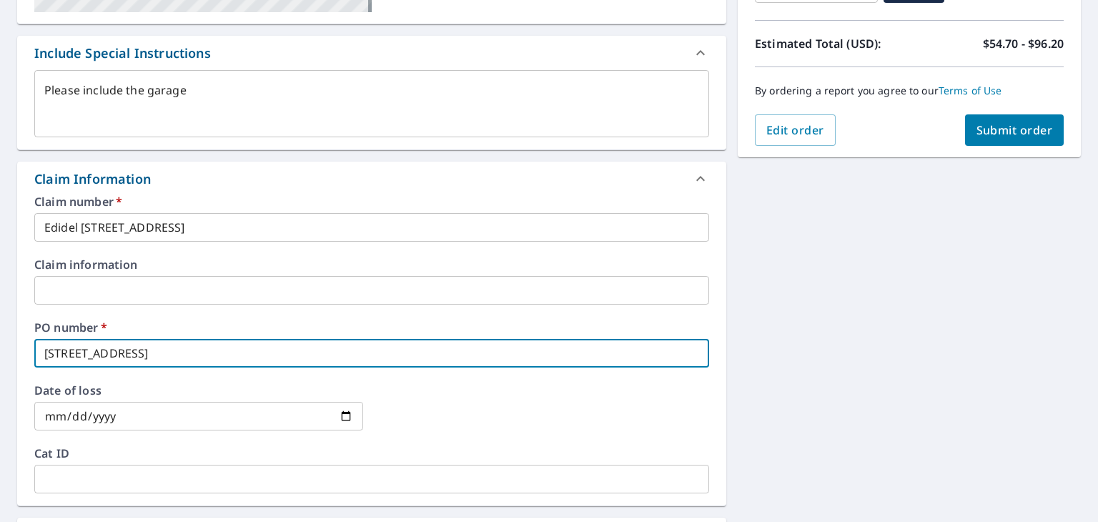
type textarea "x"
type input "[STREET_ADDRESS],"
checkbox input "true"
type textarea "x"
type input "[STREET_ADDRESS],"
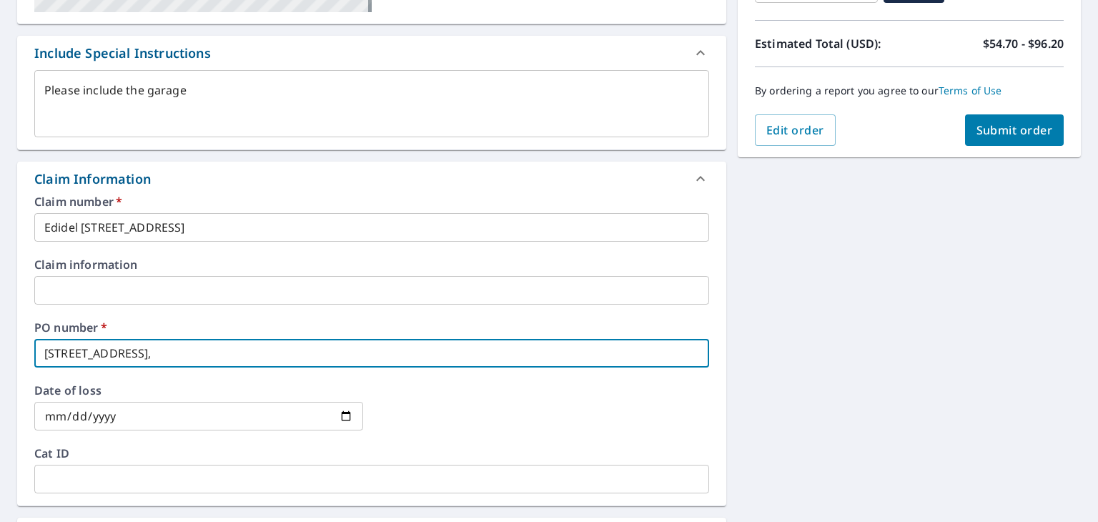
checkbox input "true"
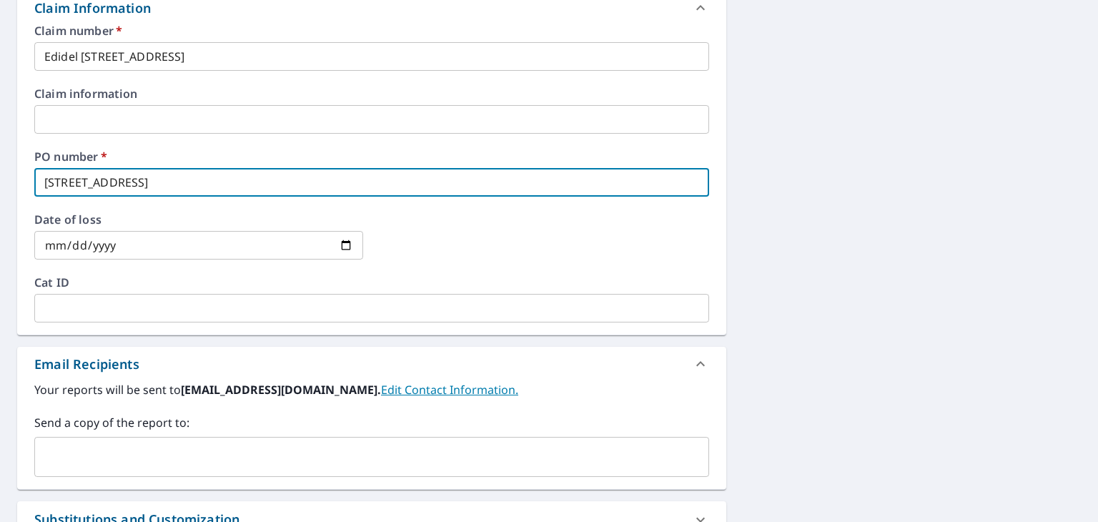
scroll to position [695, 0]
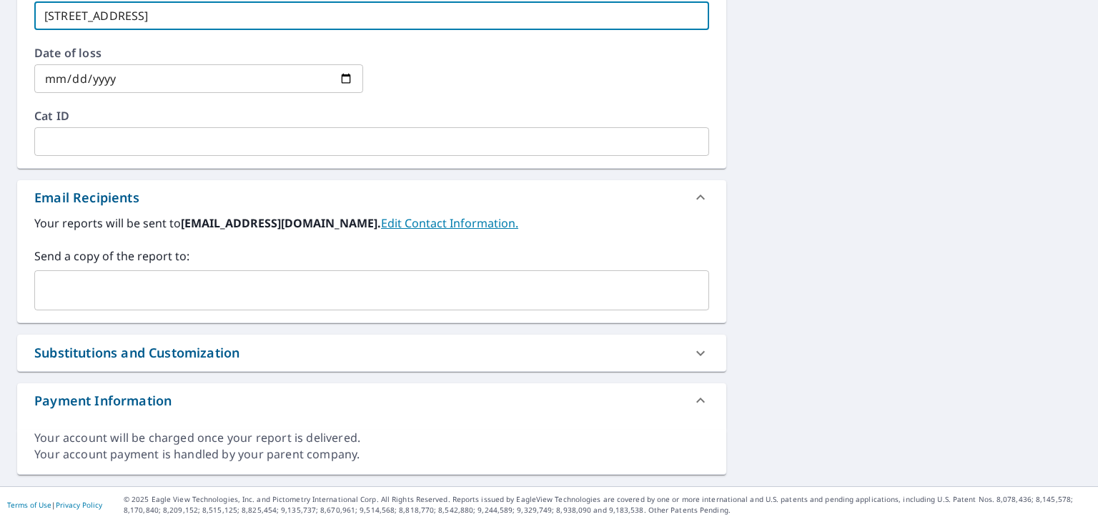
click at [238, 274] on div "​" at bounding box center [371, 290] width 675 height 40
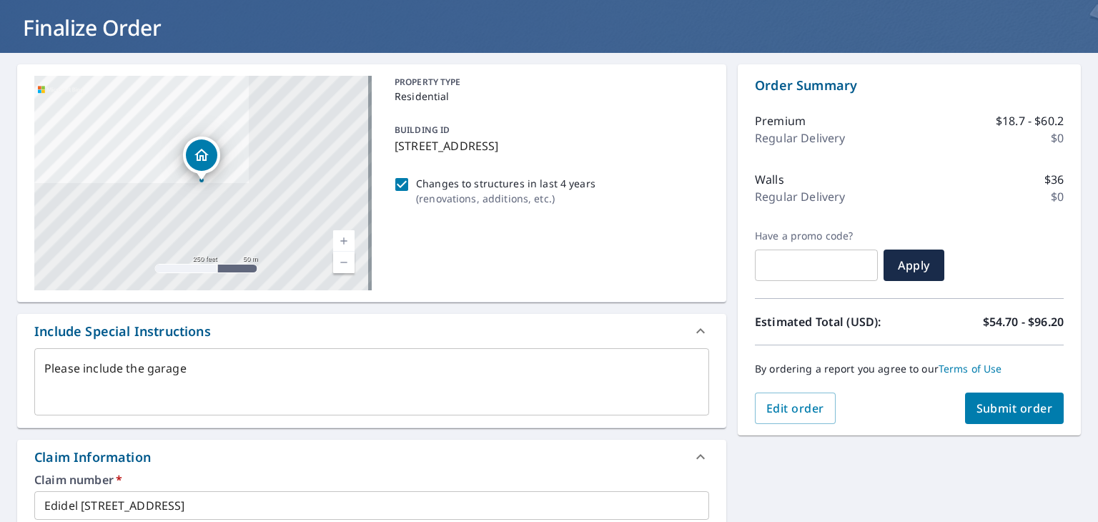
scroll to position [214, 0]
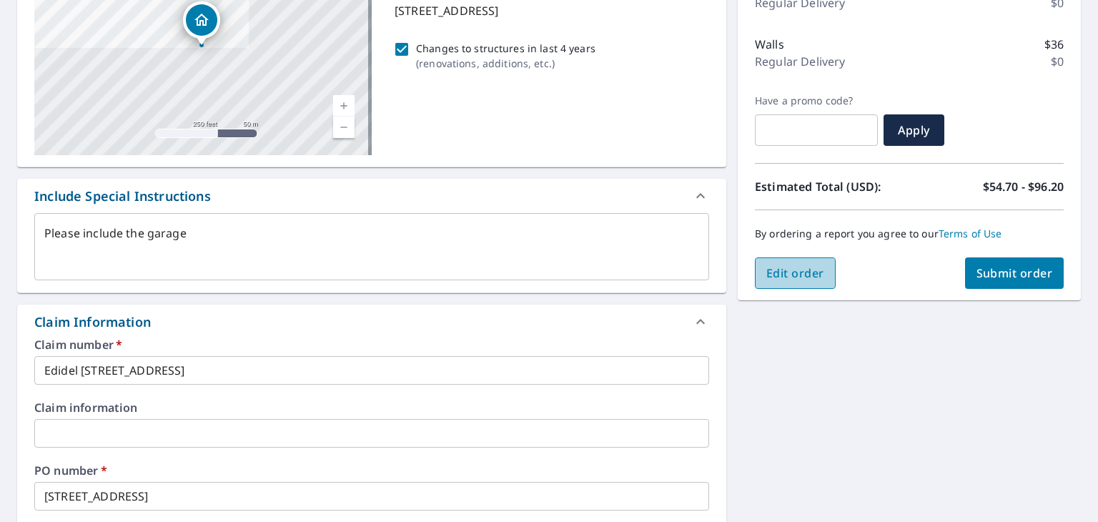
click at [793, 267] on span "Edit order" at bounding box center [795, 273] width 58 height 16
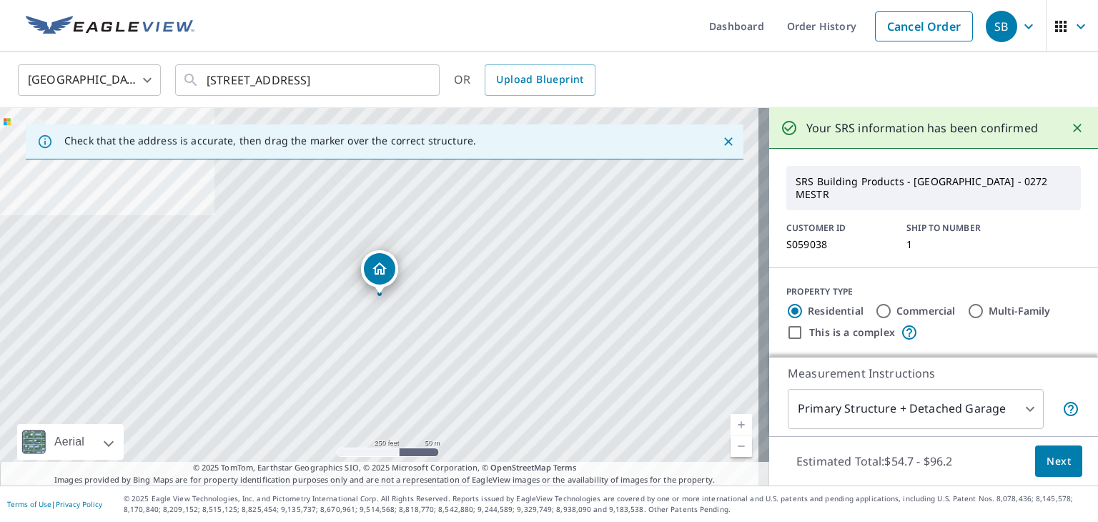
scroll to position [214, 0]
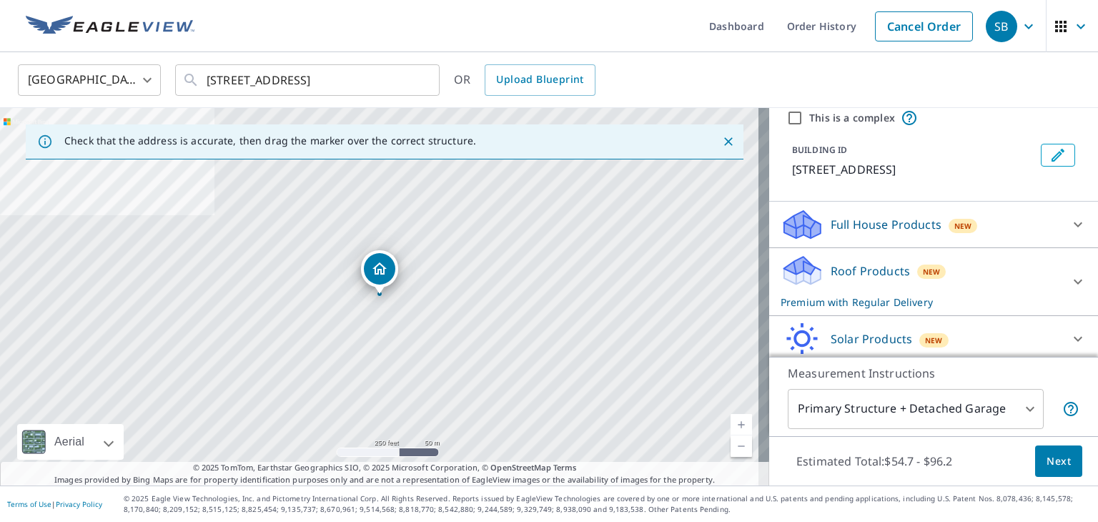
click at [1069, 216] on icon at bounding box center [1077, 224] width 17 height 17
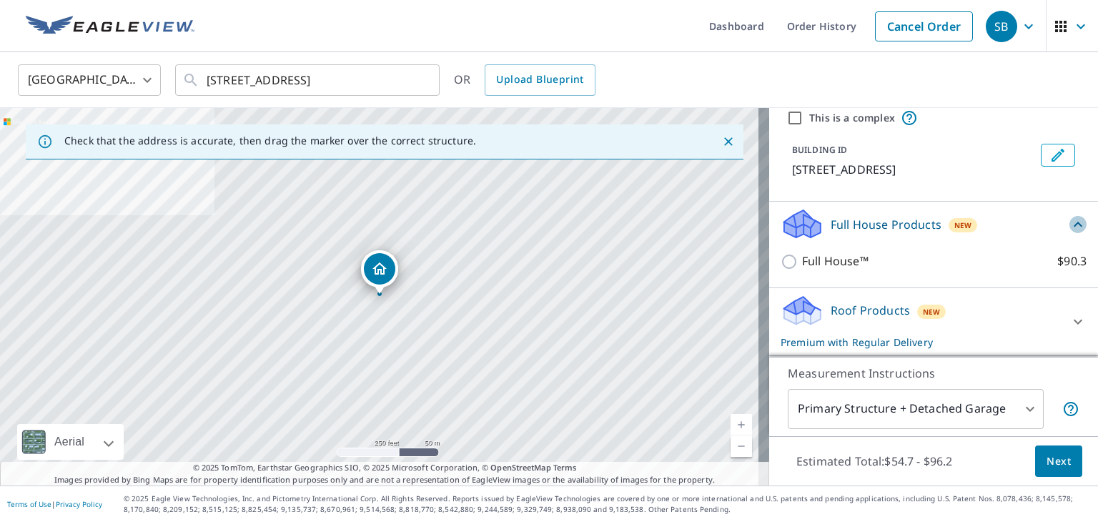
click at [1069, 216] on icon at bounding box center [1077, 224] width 17 height 17
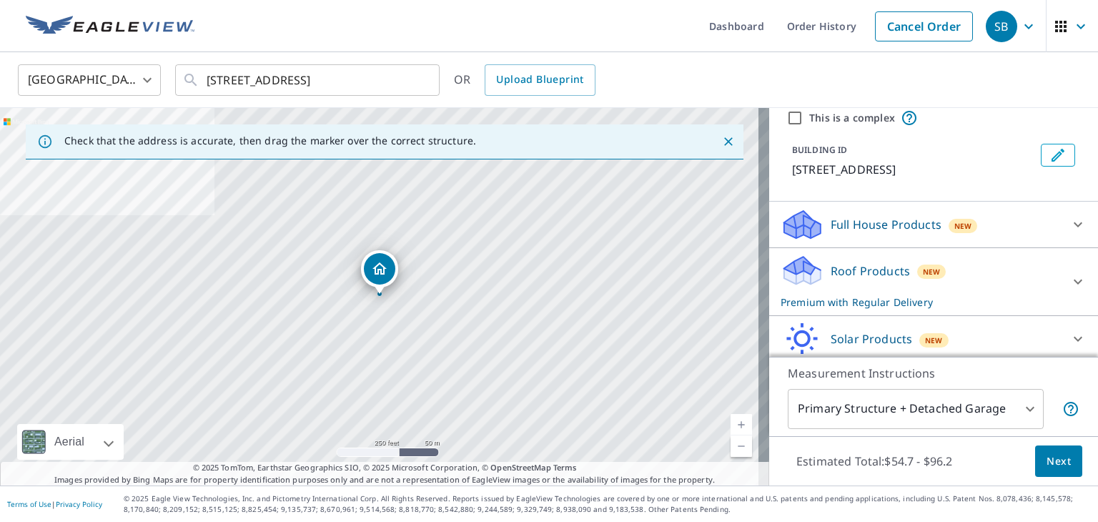
click at [1069, 273] on icon at bounding box center [1077, 281] width 17 height 17
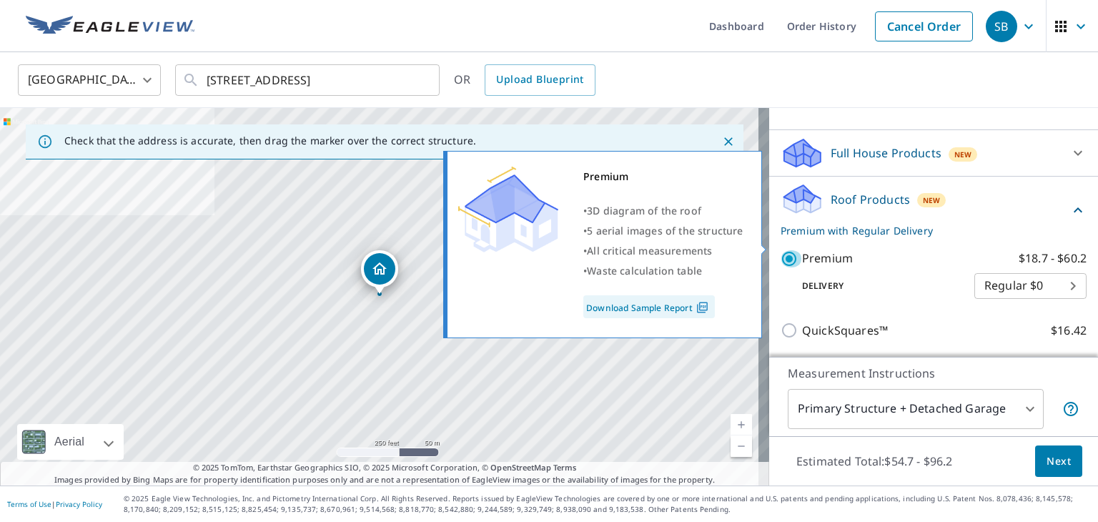
click at [780, 250] on input "Premium $18.7 - $60.2" at bounding box center [790, 258] width 21 height 17
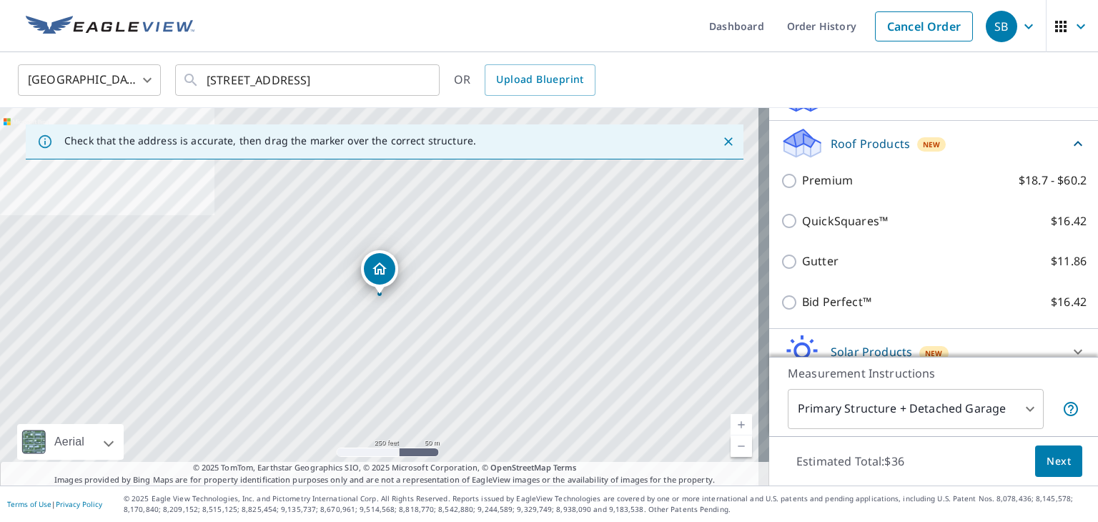
scroll to position [413, 0]
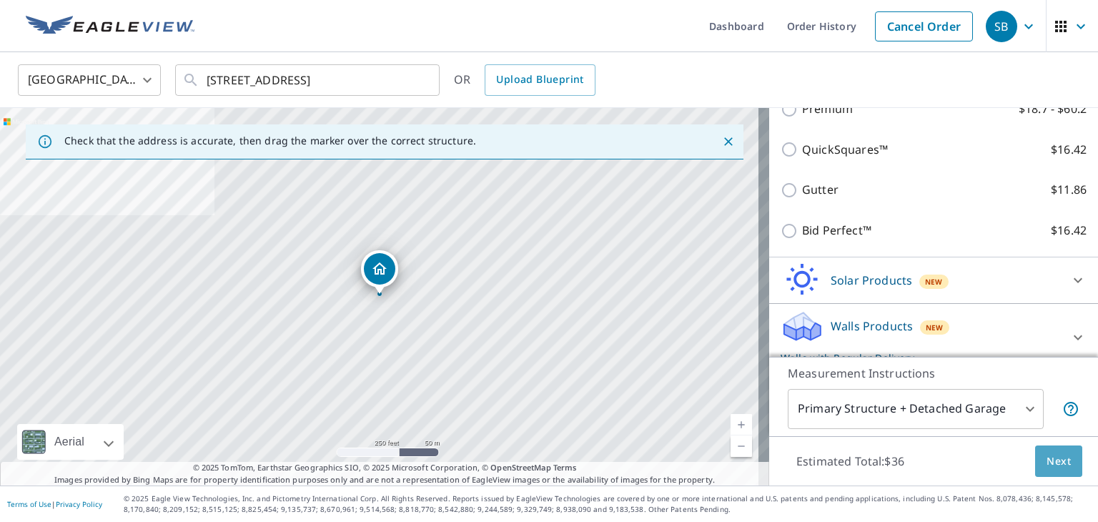
click at [1063, 452] on button "Next" at bounding box center [1058, 461] width 47 height 32
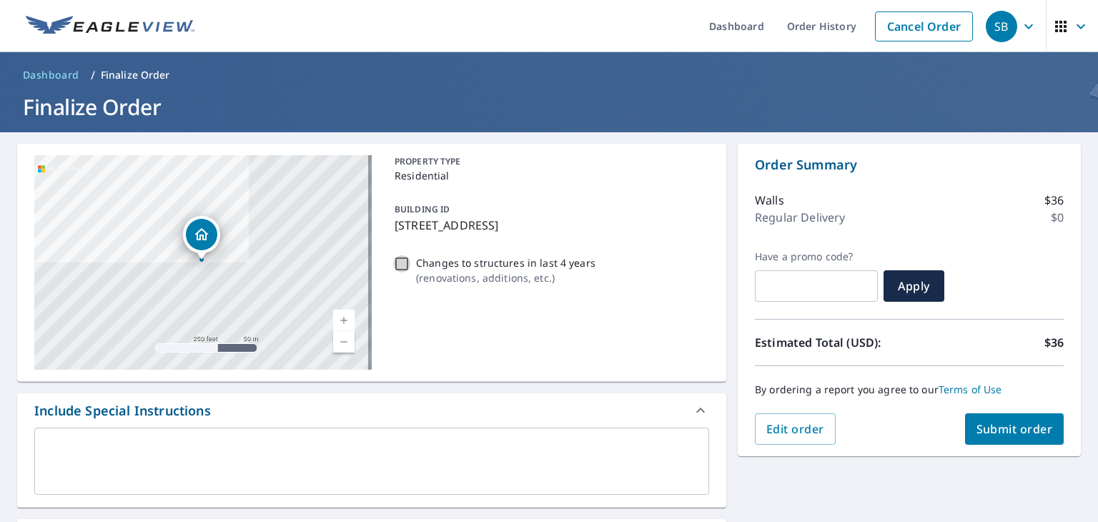
click at [397, 264] on input "Changes to structures in last 4 years ( renovations, additions, etc. )" at bounding box center [401, 263] width 17 height 17
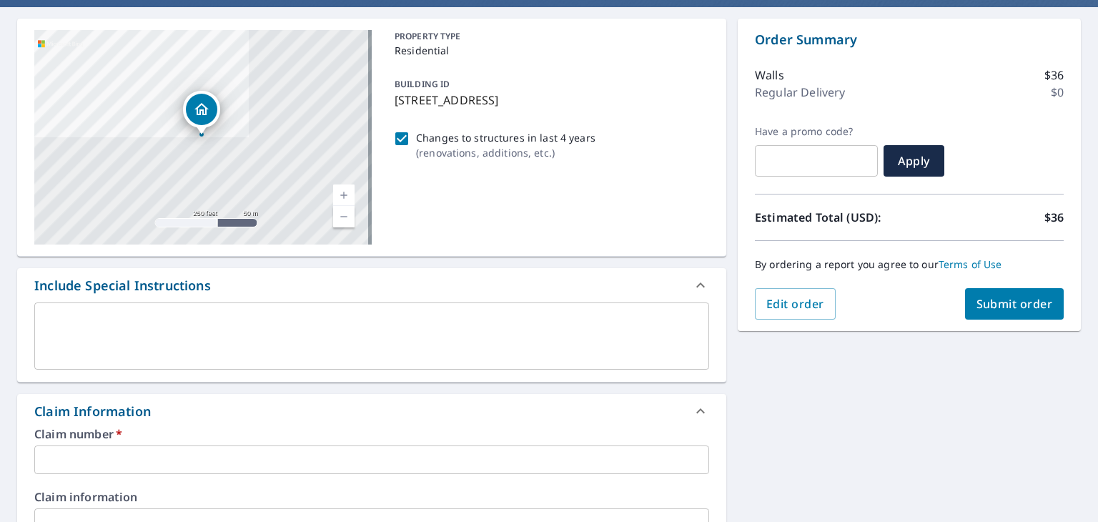
scroll to position [286, 0]
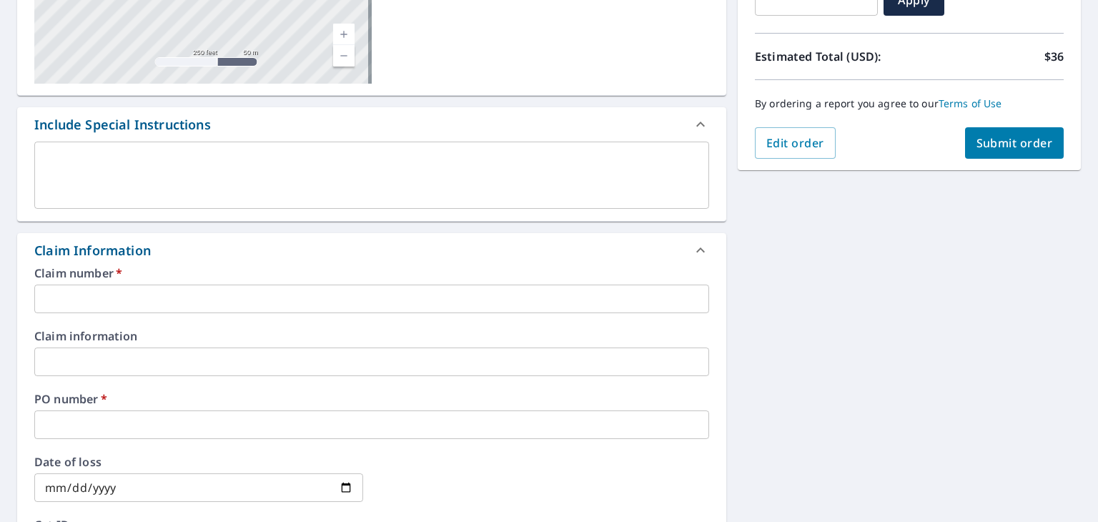
click at [453, 161] on textarea at bounding box center [371, 175] width 655 height 41
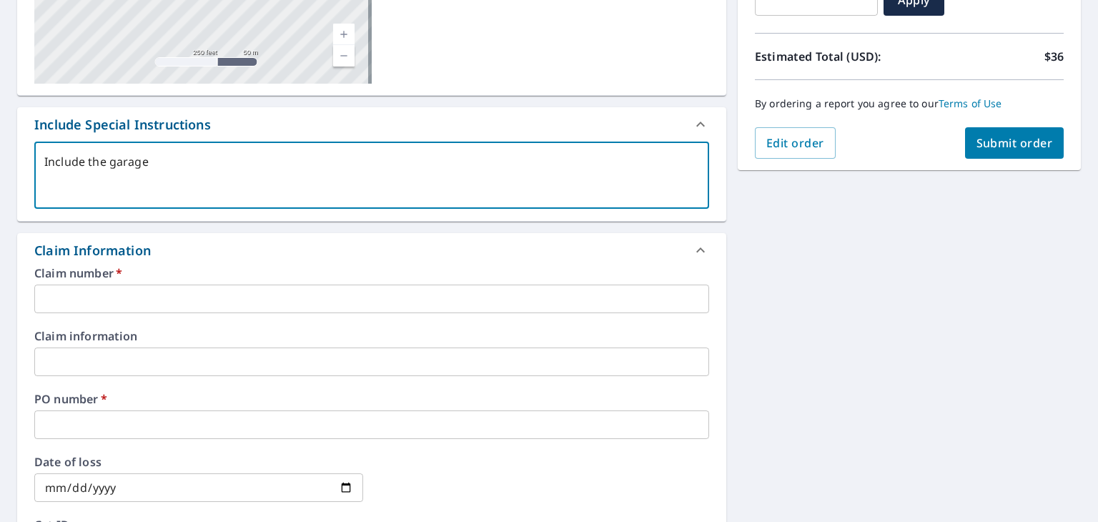
click at [299, 299] on input "text" at bounding box center [371, 298] width 675 height 29
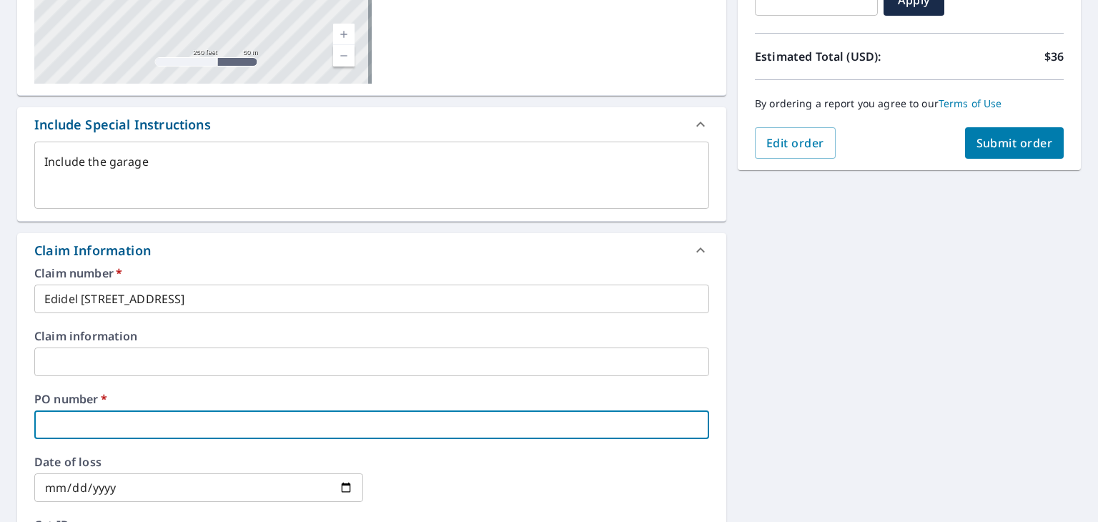
click at [198, 427] on input "text" at bounding box center [371, 424] width 675 height 29
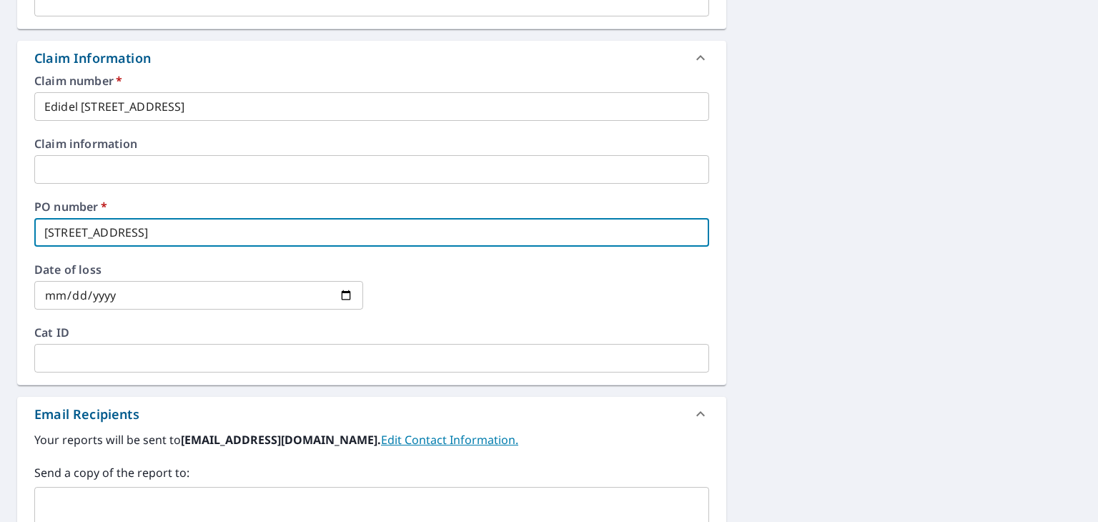
scroll to position [643, 0]
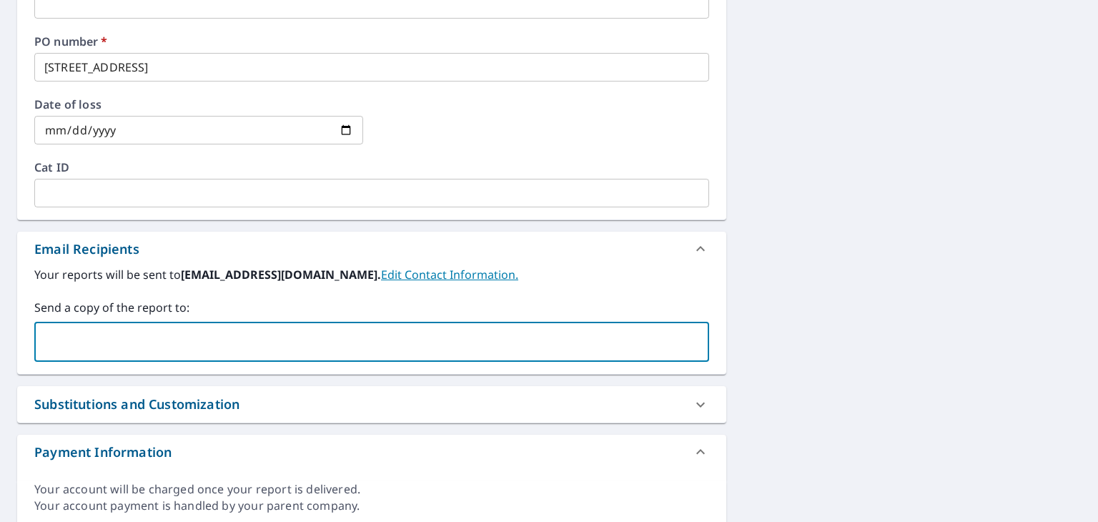
click at [270, 339] on input "text" at bounding box center [361, 341] width 640 height 27
click at [786, 279] on div "[STREET_ADDRESS] Aerial Road A standard road map Aerial A detailed look from ab…" at bounding box center [549, 13] width 1098 height 1048
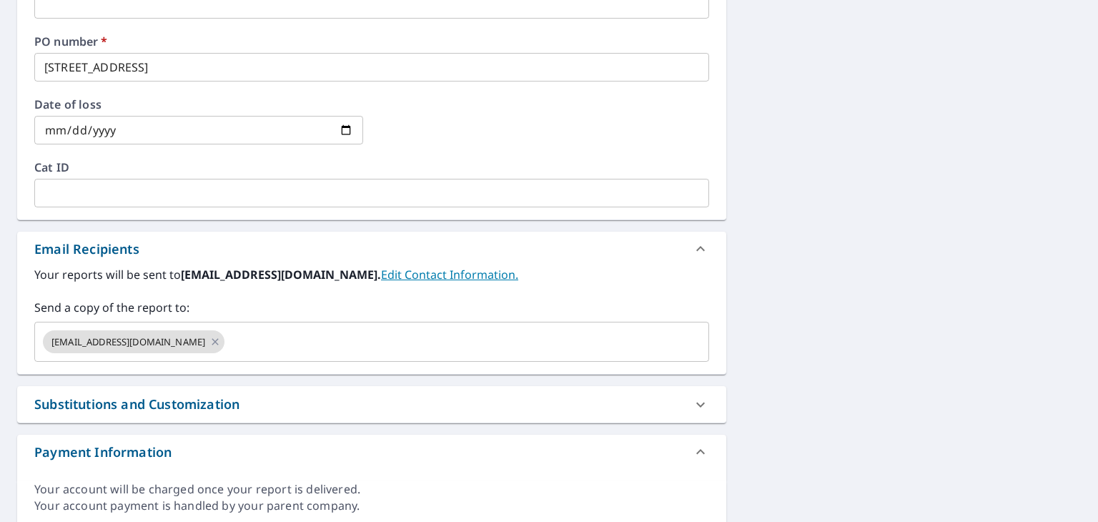
scroll to position [214, 0]
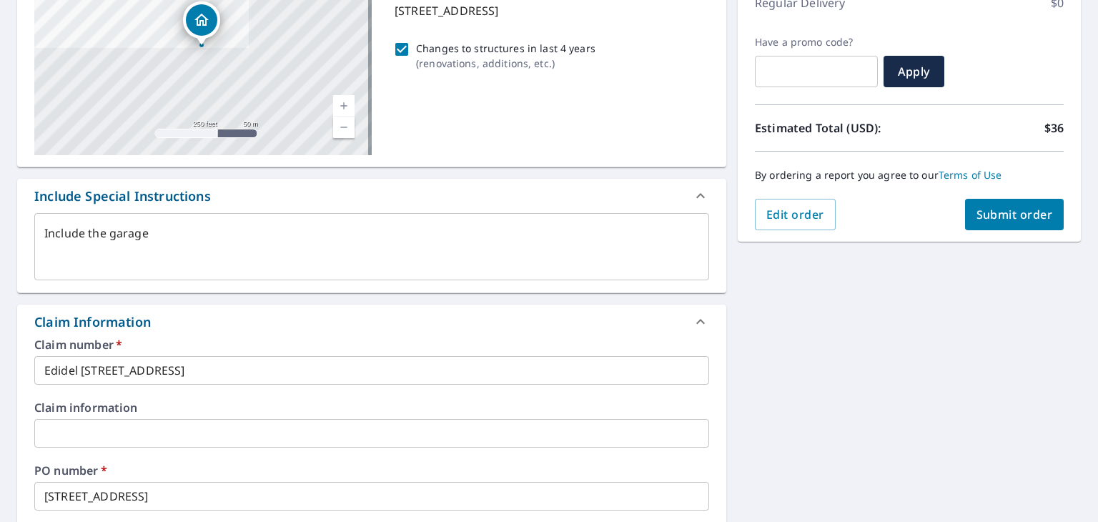
click at [1030, 212] on span "Submit order" at bounding box center [1014, 215] width 76 height 16
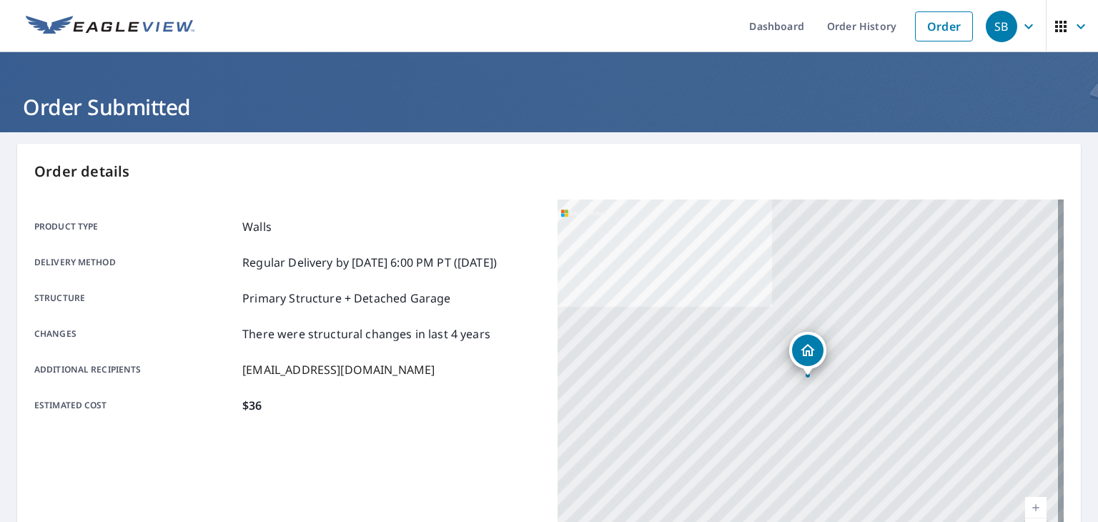
scroll to position [319, 0]
